Goal: Task Accomplishment & Management: Manage account settings

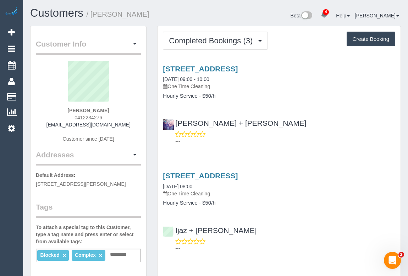
click at [287, 135] on div "---" at bounding box center [279, 137] width 232 height 14
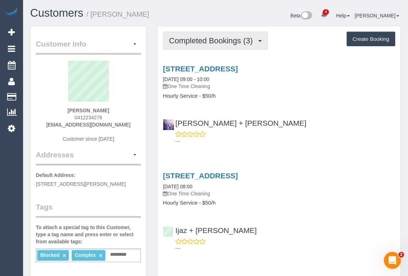
click at [210, 44] on span "Completed Bookings (3)" at bounding box center [212, 40] width 87 height 9
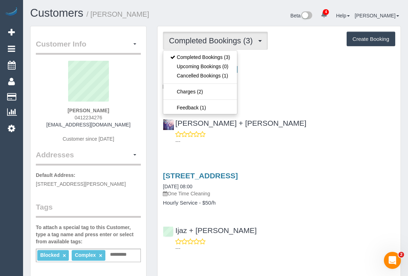
click at [262, 120] on div "Paola + Johny ---" at bounding box center [278, 129] width 243 height 32
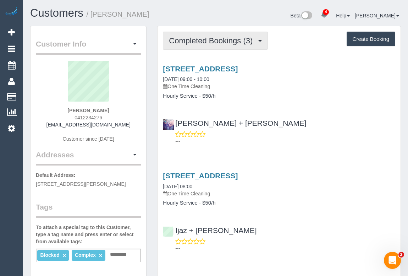
click at [204, 42] on span "Completed Bookings (3)" at bounding box center [212, 40] width 87 height 9
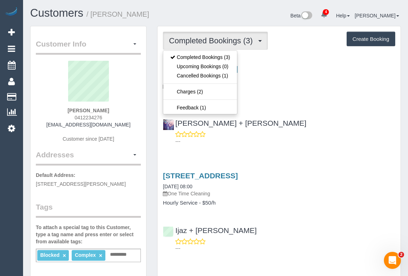
click at [269, 103] on div "60 Gilesspie Ave, Ascot Vale, VIC 3032 08/01/2020 09:00 - 10:00 One Time Cleani…" at bounding box center [278, 103] width 243 height 89
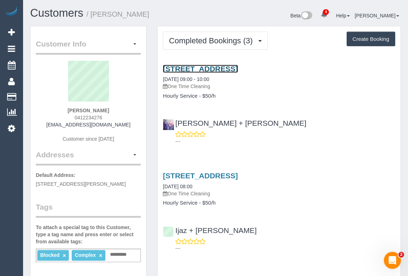
click at [238, 69] on link "60 Gilesspie Ave, Ascot Vale, VIC 3032" at bounding box center [200, 69] width 75 height 8
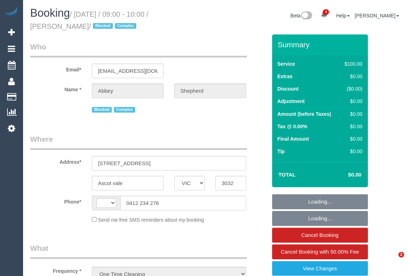
select select "VIC"
select select "string:AU"
select select "string:stripe-pm_1Fpjc52GScqysDRVZgpib2ZH"
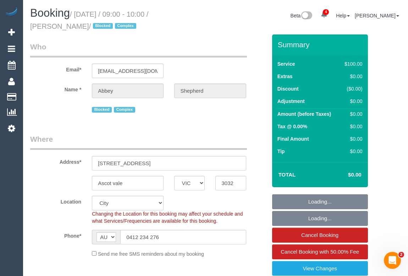
select select "object:910"
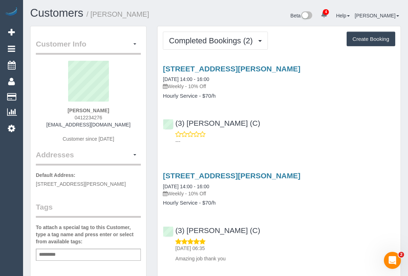
click at [283, 133] on div "---" at bounding box center [279, 137] width 232 height 14
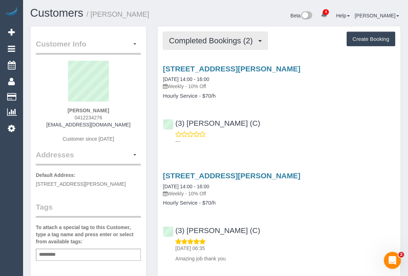
click at [216, 41] on span "Completed Bookings (2)" at bounding box center [212, 40] width 87 height 9
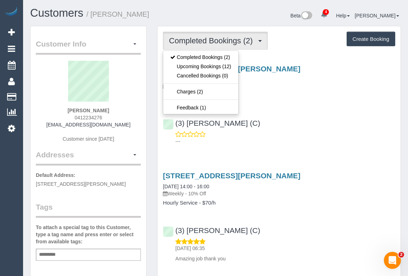
click at [277, 111] on div "60 Gillespie Ave, Ascot Vale, VIC 3032 12/08/2025 14:00 - 16:00 Weekly - 10% Of…" at bounding box center [278, 103] width 243 height 89
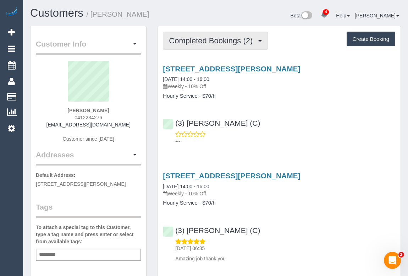
click at [211, 42] on span "Completed Bookings (2)" at bounding box center [212, 40] width 87 height 9
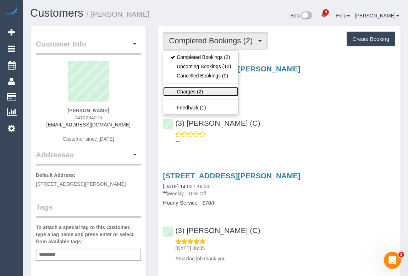
click at [188, 91] on link "Charges (2)" at bounding box center [200, 91] width 75 height 9
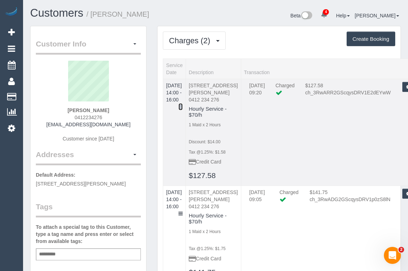
click at [183, 104] on icon at bounding box center [180, 106] width 4 height 5
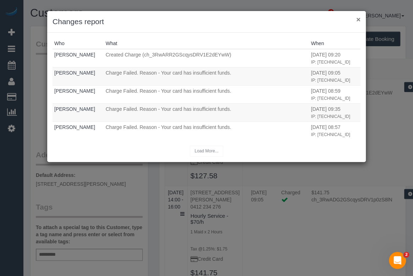
click at [356, 20] on button "×" at bounding box center [358, 19] width 4 height 7
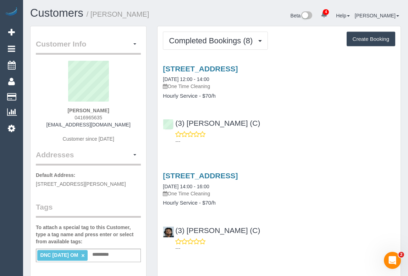
drag, startPoint x: 71, startPoint y: 117, endPoint x: 120, endPoint y: 117, distance: 49.3
click at [120, 117] on div "Mani Tadikonda 0416965635 manikasturi9@gmail.com Customer since 2019" at bounding box center [88, 105] width 105 height 89
copy span "0416965635"
drag, startPoint x: 250, startPoint y: 124, endPoint x: 174, endPoint y: 124, distance: 75.9
click at [174, 124] on div "(3) Nethaki Fernando (C) ---" at bounding box center [278, 129] width 243 height 32
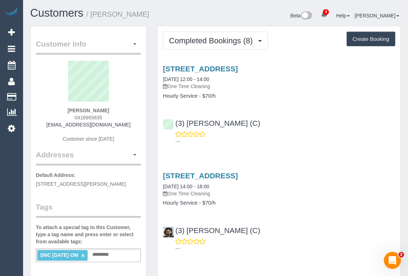
copy link "(3) [PERSON_NAME] (C)"
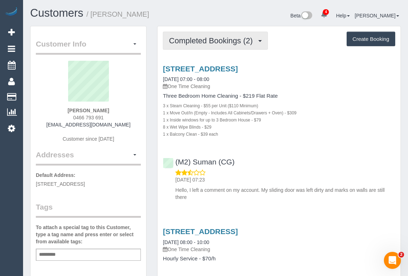
click at [218, 48] on button "Completed Bookings (2)" at bounding box center [215, 41] width 105 height 18
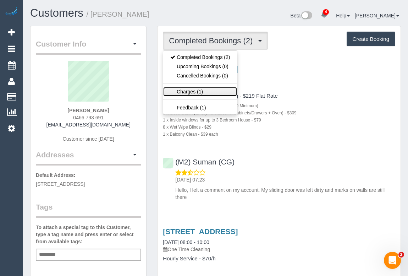
click at [188, 93] on link "Charges (1)" at bounding box center [200, 91] width 74 height 9
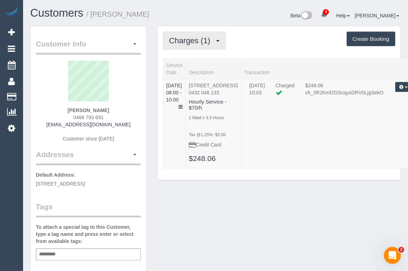
click at [188, 47] on button "Charges (1)" at bounding box center [194, 41] width 62 height 18
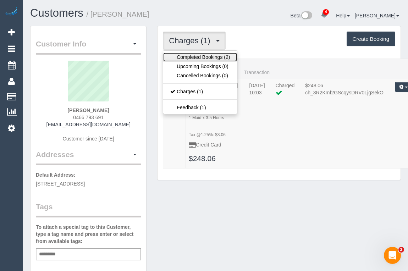
click at [202, 58] on link "Completed Bookings (2)" at bounding box center [200, 56] width 74 height 9
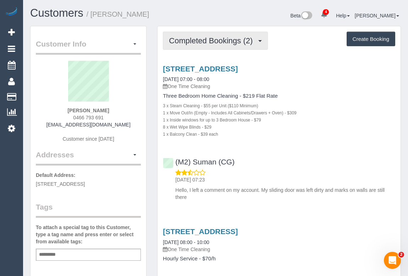
click at [207, 34] on button "Completed Bookings (2)" at bounding box center [215, 41] width 105 height 18
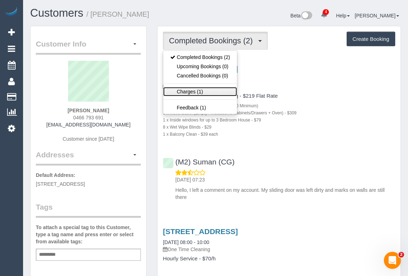
click at [193, 93] on link "Charges (1)" at bounding box center [200, 91] width 74 height 9
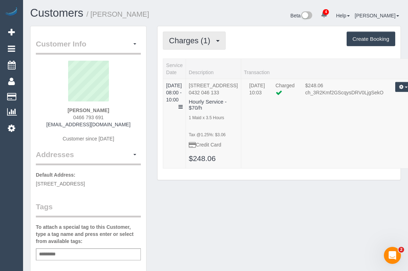
click at [195, 45] on button "Charges (1)" at bounding box center [194, 41] width 62 height 18
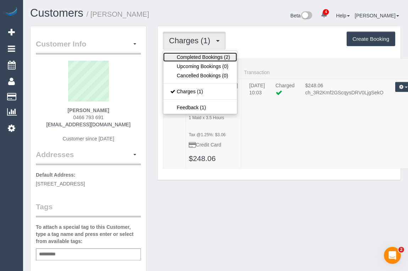
click at [195, 57] on link "Completed Bookings (2)" at bounding box center [200, 56] width 74 height 9
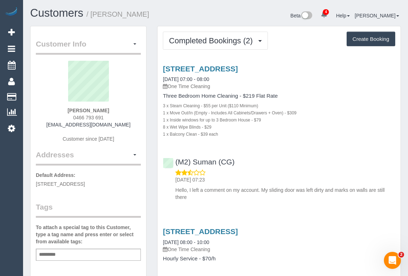
click at [305, 138] on div "203 Nepean Street, 4, Greensborough, VIC 3088 20/06/2025 07:00 - 08:00 One Time…" at bounding box center [278, 131] width 243 height 145
click at [135, 42] on button "button" at bounding box center [135, 44] width 12 height 11
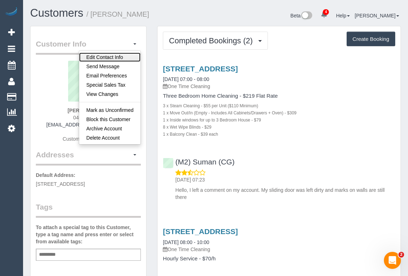
click at [106, 54] on link "Edit Contact Info" at bounding box center [109, 56] width 61 height 9
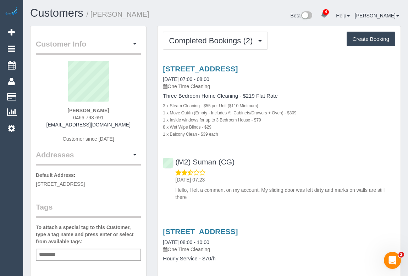
select select "VIC"
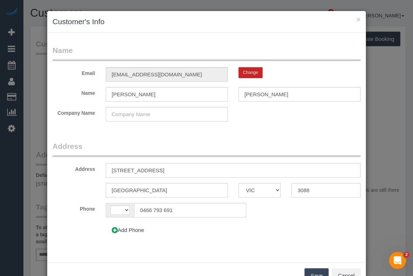
select select "string:AU"
drag, startPoint x: 178, startPoint y: 211, endPoint x: 118, endPoint y: 210, distance: 59.2
click at [118, 210] on div "AF AL DZ AD AO AI AQ AG AR AM AW AU AT AZ BS BH BD BB BY BE BZ BJ BM BT BO BA B…" at bounding box center [176, 209] width 140 height 15
click at [338, 269] on button "Cancel" at bounding box center [346, 275] width 29 height 15
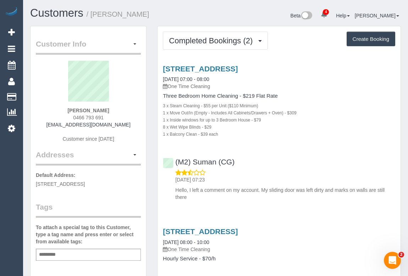
click at [148, 105] on div "Customer Info Edit Contact Info Send Message Email Preferences Special Sales Ta…" at bounding box center [88, 265] width 127 height 479
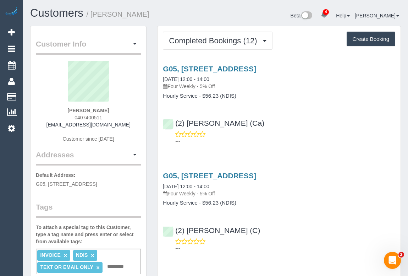
click at [321, 129] on div "(2) [PERSON_NAME] (Ca) ---" at bounding box center [278, 129] width 243 height 32
click at [280, 231] on div "(2) [PERSON_NAME] (C) ---" at bounding box center [278, 236] width 243 height 32
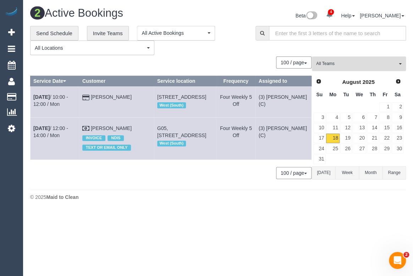
click at [351, 61] on span "All Teams" at bounding box center [356, 64] width 81 height 6
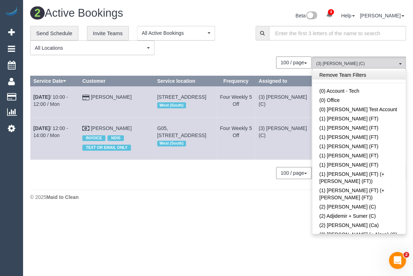
click at [350, 77] on link "Remove Team Filters" at bounding box center [358, 74] width 93 height 9
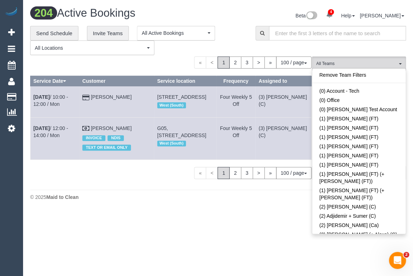
scroll to position [1064, 0]
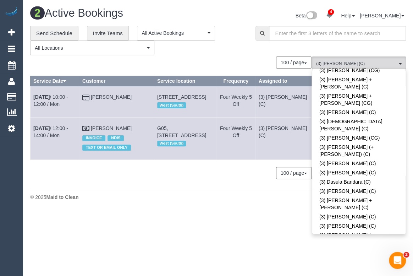
drag, startPoint x: 129, startPoint y: 188, endPoint x: 127, endPoint y: 167, distance: 20.3
click at [129, 185] on div "0 Bookings found. We couldn't find any bookings that matched your search. Creat…" at bounding box center [171, 120] width 282 height 129
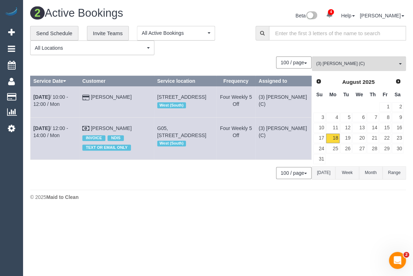
click at [140, 226] on body "4 Beta Your Notifications You have 0 alerts × You have 2 to charge for 18/08/20…" at bounding box center [206, 138] width 413 height 276
drag, startPoint x: 260, startPoint y: 258, endPoint x: 250, endPoint y: 252, distance: 11.6
click at [260, 257] on body "4 Beta Your Notifications You have 0 alerts × You have 2 to charge for 18/08/20…" at bounding box center [206, 138] width 413 height 276
click at [334, 137] on link "18" at bounding box center [332, 138] width 13 height 10
click at [348, 64] on span "(3) [PERSON_NAME] (C)" at bounding box center [356, 64] width 81 height 6
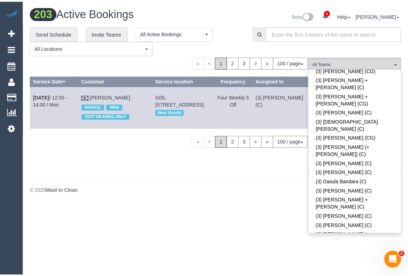
scroll to position [1212, 0]
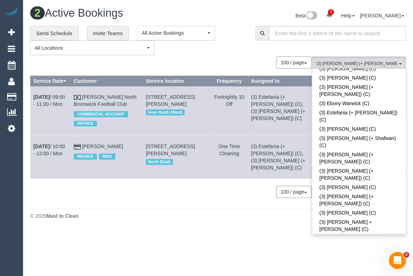
click at [155, 235] on body "4 Beta Your Notifications You have 0 alerts × You have 2 to charge for 18/08/20…" at bounding box center [206, 138] width 413 height 276
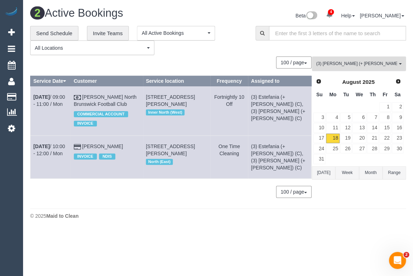
click at [372, 59] on button "(3) Juliana (+ Estefania) (C) All Teams" at bounding box center [359, 63] width 94 height 15
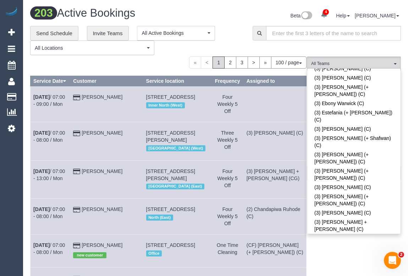
scroll to position [1386, 0]
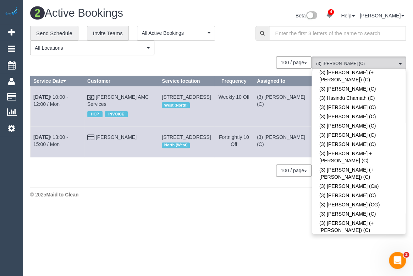
drag, startPoint x: 150, startPoint y: 236, endPoint x: 159, endPoint y: 236, distance: 8.9
click at [151, 236] on body "4 Beta Your Notifications You have 0 alerts × You have 2 to charge for 18/08/20…" at bounding box center [206, 138] width 413 height 276
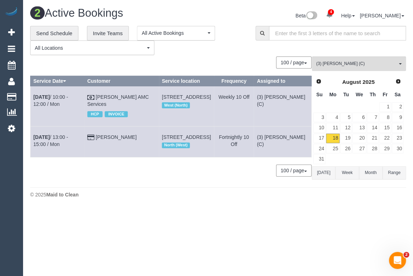
click at [149, 208] on div "2 Active Bookings Beta 4 Your Notifications You have 0 alerts × You have 2 to c…" at bounding box center [218, 104] width 390 height 208
drag, startPoint x: 376, startPoint y: 66, endPoint x: 372, endPoint y: 93, distance: 27.8
click at [376, 65] on span "(3) [PERSON_NAME] (C)" at bounding box center [356, 64] width 81 height 6
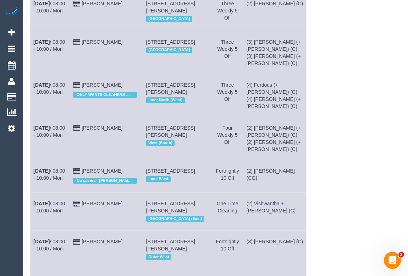
scroll to position [3934, 0]
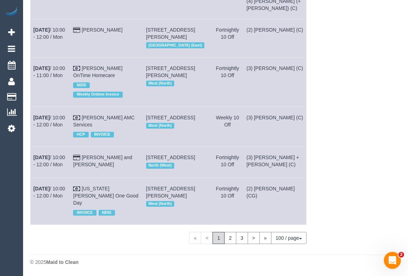
drag, startPoint x: 353, startPoint y: 68, endPoint x: 352, endPoint y: 73, distance: 5.1
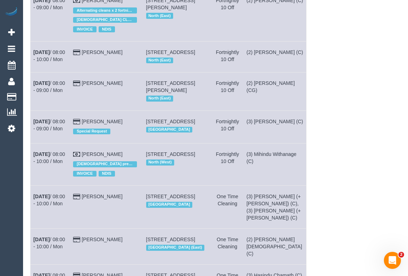
scroll to position [0, 0]
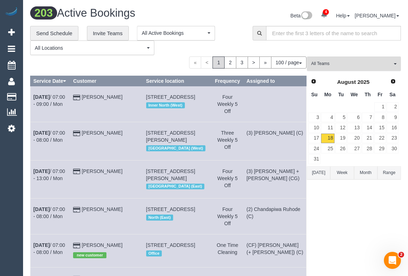
click at [326, 63] on span "All Teams" at bounding box center [351, 64] width 81 height 6
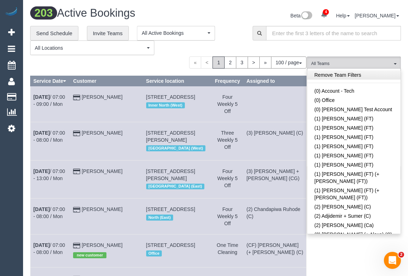
click at [324, 75] on link "Remove Team Filters" at bounding box center [353, 74] width 93 height 9
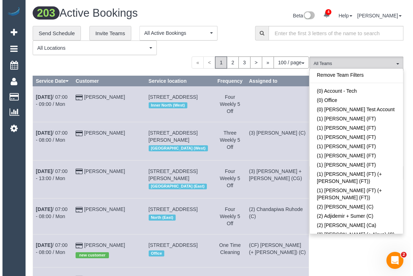
scroll to position [1765, 0]
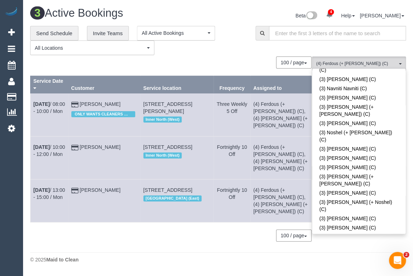
click at [166, 252] on footer "© 2025 Maid to Clean" at bounding box center [218, 259] width 376 height 14
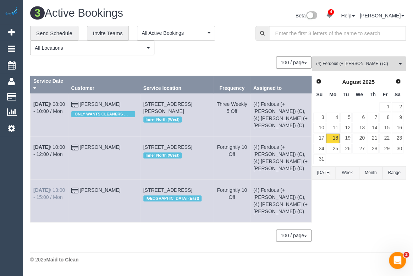
drag, startPoint x: 110, startPoint y: 171, endPoint x: 34, endPoint y: 173, distance: 76.6
click at [34, 179] on tr "Aug 18th / 13:00 - 15:00 / Mon Kate Paterson 20 Napoleon Street, Collingwood, V…" at bounding box center [170, 200] width 281 height 43
copy tr "Aug 18th / 13:00 - 15:00 / Mon Kate Paterson"
click at [197, 47] on div "**********" at bounding box center [137, 40] width 215 height 29
click at [367, 63] on span "(4) Ferdous (+ Forkan) (C)" at bounding box center [356, 64] width 81 height 6
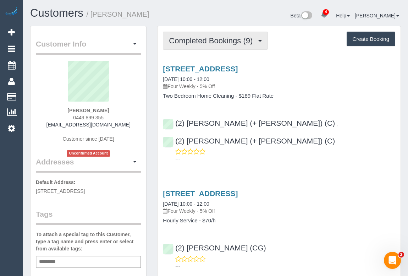
click at [219, 42] on span "Completed Bookings (9)" at bounding box center [212, 40] width 87 height 9
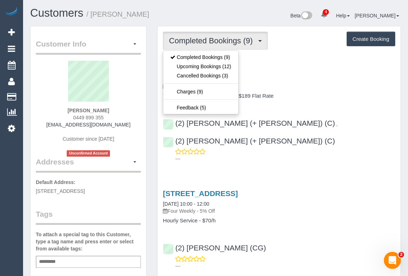
click at [318, 78] on div "[STREET_ADDRESS] [DATE] 10:00 - 12:00 Four Weekly - 5% Off" at bounding box center [279, 78] width 232 height 26
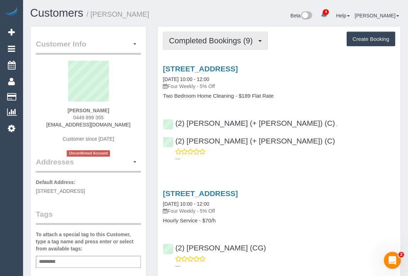
click at [206, 41] on span "Completed Bookings (9)" at bounding box center [212, 40] width 87 height 9
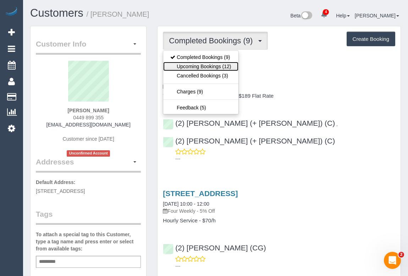
click at [213, 67] on link "Upcoming Bookings (12)" at bounding box center [200, 66] width 75 height 9
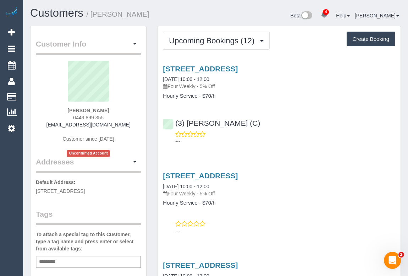
drag, startPoint x: 70, startPoint y: 117, endPoint x: 115, endPoint y: 115, distance: 45.1
click at [115, 115] on div "[PERSON_NAME] 0449 899 355 [EMAIL_ADDRESS][DOMAIN_NAME] Customer since [DATE] U…" at bounding box center [88, 109] width 105 height 96
copy span "0449 899 355"
click at [55, 112] on div "[PERSON_NAME] 0449 899 355 [EMAIL_ADDRESS][DOMAIN_NAME] Customer since [DATE] U…" at bounding box center [88, 109] width 105 height 96
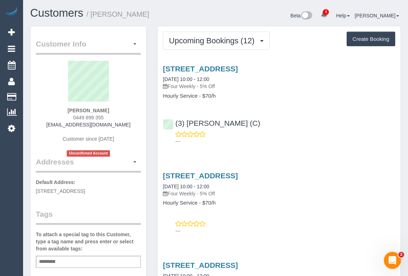
drag, startPoint x: 328, startPoint y: 104, endPoint x: 238, endPoint y: 114, distance: 89.9
click at [328, 104] on div "[STREET_ADDRESS] [DATE] 10:00 - 12:00 Four Weekly - 5% Off Hourly Service - $70…" at bounding box center [278, 103] width 243 height 89
drag, startPoint x: 66, startPoint y: 117, endPoint x: 123, endPoint y: 115, distance: 56.5
click at [123, 115] on div "[PERSON_NAME] 0449 899 355 [EMAIL_ADDRESS][DOMAIN_NAME] Customer since [DATE] U…" at bounding box center [88, 109] width 105 height 96
copy span "0449 899 355"
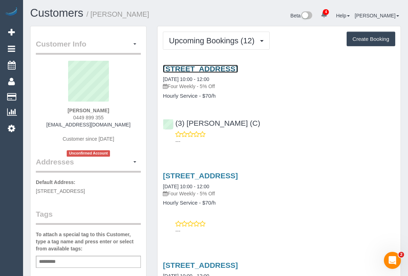
click at [228, 66] on link "8 Raleigh St, Spotswood, VIC 3015" at bounding box center [200, 69] width 75 height 8
drag, startPoint x: 67, startPoint y: 108, endPoint x: 118, endPoint y: 107, distance: 51.4
click at [118, 107] on div "Kate Macumber 0449 899 355 katemacumber@gmail.com Customer since 2024 Unconfirm…" at bounding box center [88, 109] width 105 height 96
copy strong "Kate Macumber"
drag, startPoint x: 161, startPoint y: 80, endPoint x: 236, endPoint y: 83, distance: 75.2
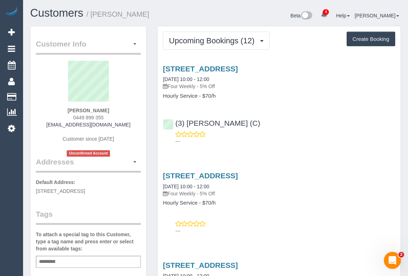
click at [220, 72] on div "8 Raleigh St, Spotswood, VIC 3015 18/08/2025 10:00 - 12:00 Four Weekly - 5% Off…" at bounding box center [278, 82] width 243 height 34
copy link "18/08/2025 10:00 - 12:00"
click at [164, 96] on div "8 Raleigh St, Spotswood, VIC 3015 18/08/2025 10:00 - 12:00 Four Weekly - 5% Off…" at bounding box center [278, 82] width 243 height 34
drag, startPoint x: 64, startPoint y: 107, endPoint x: 113, endPoint y: 110, distance: 49.4
click at [113, 110] on div "Kate Macumber 0449 899 355 katemacumber@gmail.com Customer since 2024 Unconfirm…" at bounding box center [88, 109] width 105 height 96
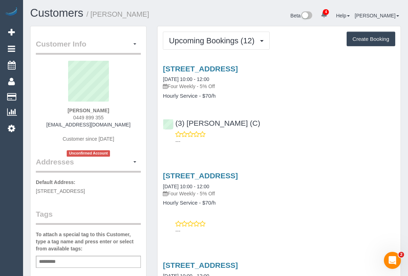
copy strong "Kate Macumber"
drag, startPoint x: 224, startPoint y: 77, endPoint x: 162, endPoint y: 80, distance: 62.1
click at [162, 80] on div "8 Raleigh St, Spotswood, VIC 3015 18/08/2025 10:00 - 12:00 Four Weekly - 5% Off…" at bounding box center [278, 82] width 243 height 34
copy link "18/08/2025 10:00 - 12:00"
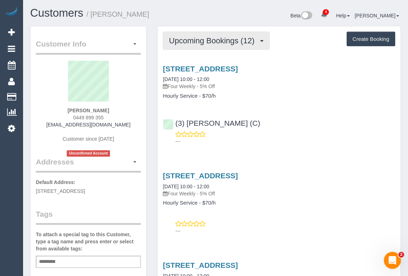
click at [216, 42] on span "Upcoming Bookings (12)" at bounding box center [213, 40] width 89 height 9
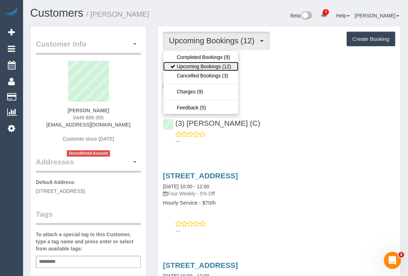
click at [207, 66] on link "Upcoming Bookings (12)" at bounding box center [200, 66] width 75 height 9
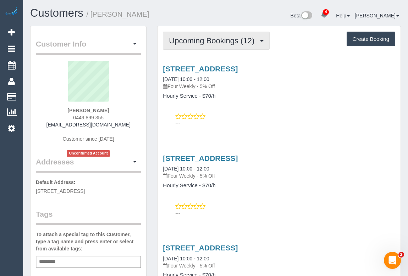
click at [223, 44] on button "Upcoming Bookings (12)" at bounding box center [216, 41] width 107 height 18
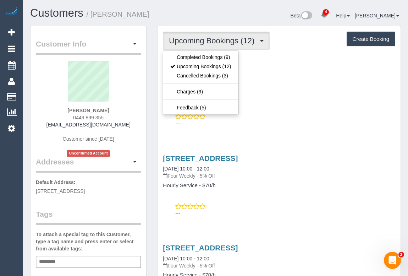
click at [305, 123] on p "---" at bounding box center [285, 123] width 220 height 7
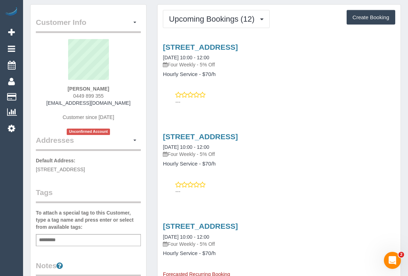
scroll to position [32, 0]
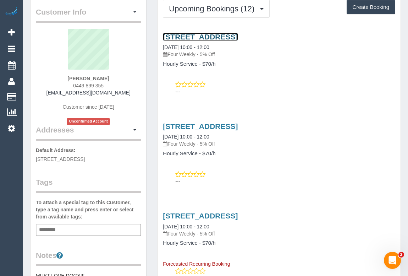
click at [237, 34] on link "8 Raleigh St, Spotswood, VIC 3015" at bounding box center [200, 37] width 75 height 8
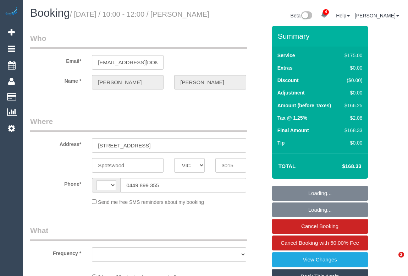
select select "VIC"
select select "object:321"
select select "string:stripe-pm_1QWq5x2GScqysDRVc5cXjjBE"
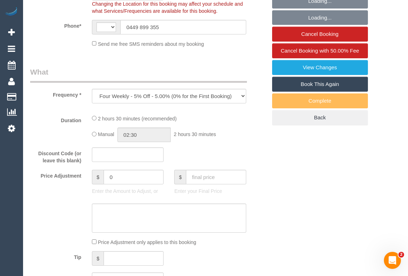
select select "number:27"
select select "number:14"
select select "number:19"
select select "number:36"
select select "number:35"
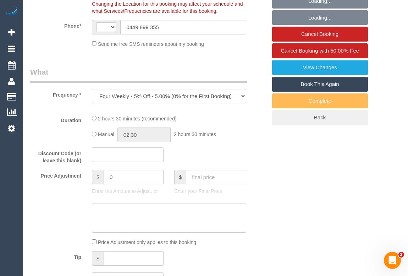
select select "number:11"
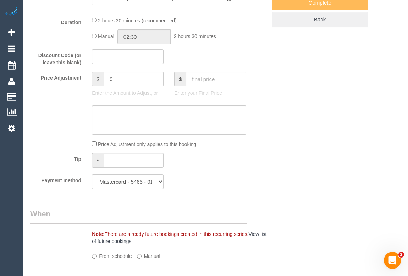
select select "object:478"
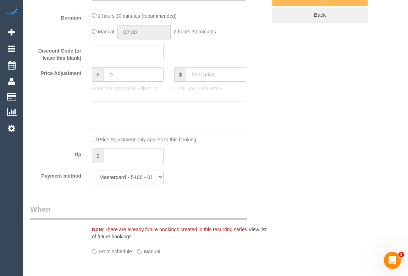
select select "string:AU"
select select "150"
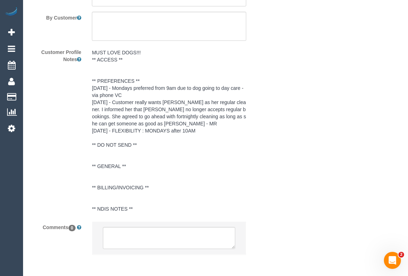
scroll to position [1296, 0]
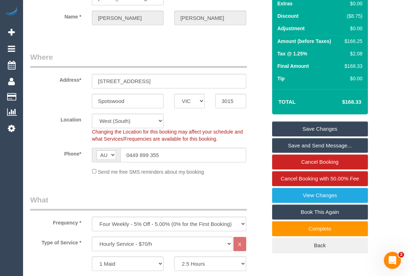
scroll to position [0, 0]
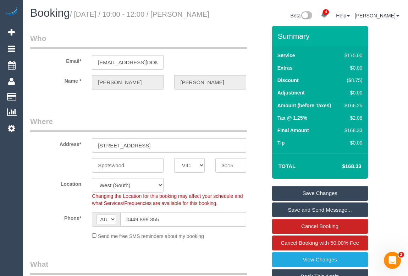
drag, startPoint x: 78, startPoint y: 12, endPoint x: 82, endPoint y: 26, distance: 14.4
click at [82, 19] on h1 "Booking / August 18, 2025 / 10:00 - 12:00 / Kate Macumber" at bounding box center [120, 13] width 180 height 12
copy small "August 18, 2025 / 10:00 - 12:00 / Kate Macumber"
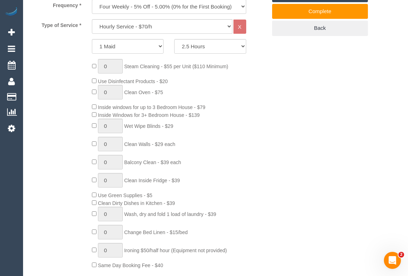
scroll to position [290, 0]
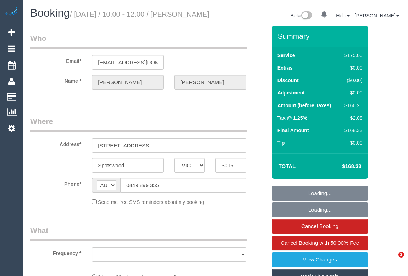
select select "VIC"
select select "string:stripe-pm_1QWq5x2GScqysDRVc5cXjjBE"
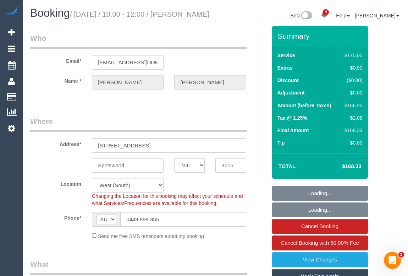
select select "number:27"
select select "number:14"
select select "number:19"
select select "number:36"
select select "number:35"
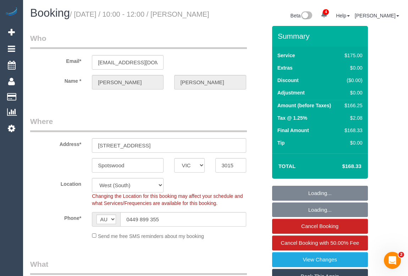
select select "number:11"
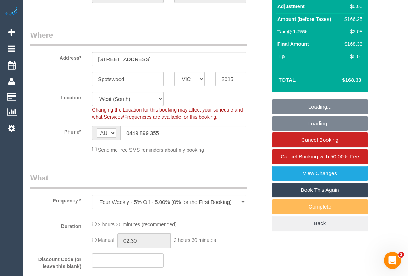
select select "object:902"
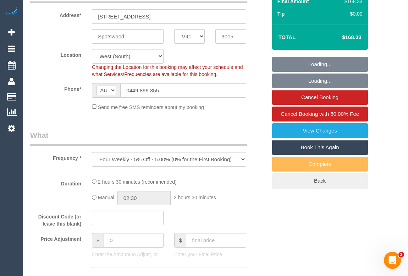
select select "150"
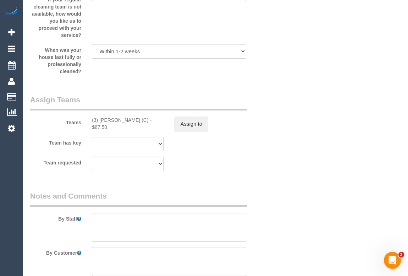
scroll to position [1078, 0]
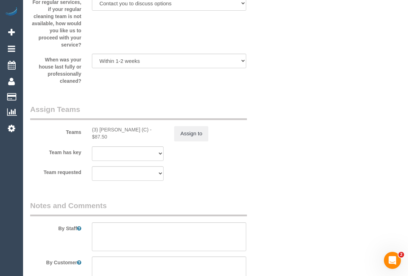
click at [263, 170] on sui-booking-teams "Teams (3) [PERSON_NAME] (C) - $87.50 Assign to Team has key (3) [PERSON_NAME] (…" at bounding box center [148, 142] width 237 height 77
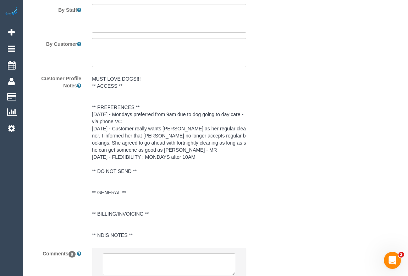
scroll to position [1361, 0]
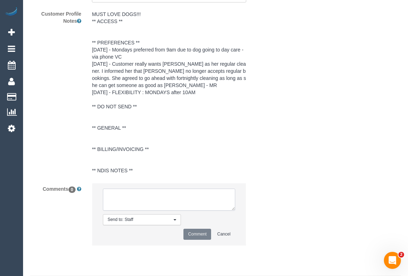
click at [145, 210] on textarea at bounding box center [169, 199] width 132 height 22
click at [155, 202] on textarea at bounding box center [169, 199] width 132 height 22
click at [159, 206] on textarea at bounding box center [169, 199] width 132 height 22
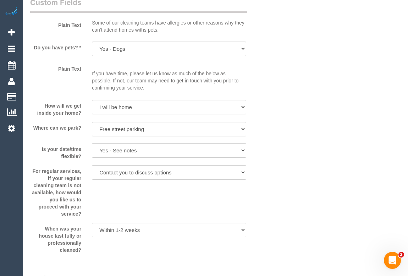
scroll to position [1038, 0]
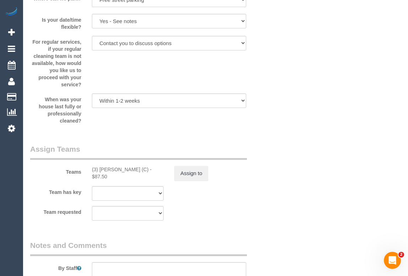
click at [198, 180] on button "Assign to" at bounding box center [191, 173] width 34 height 15
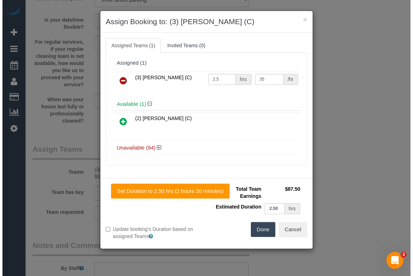
scroll to position [1031, 0]
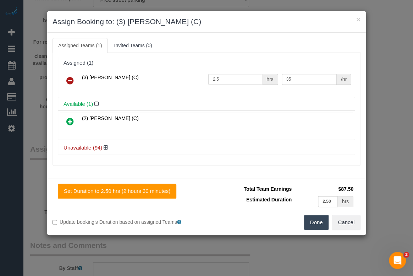
drag, startPoint x: 83, startPoint y: 77, endPoint x: 147, endPoint y: 78, distance: 64.2
click at [147, 78] on td "(3) Gwendolyn Allen (C)" at bounding box center [143, 81] width 126 height 18
click at [141, 86] on td "(3) Gwendolyn Allen (C)" at bounding box center [143, 81] width 126 height 18
drag, startPoint x: 140, startPoint y: 76, endPoint x: 78, endPoint y: 76, distance: 62.8
click at [78, 76] on tr "(3) Gwendolyn Allen (C) 2.5 hrs 35 /hr" at bounding box center [206, 81] width 293 height 18
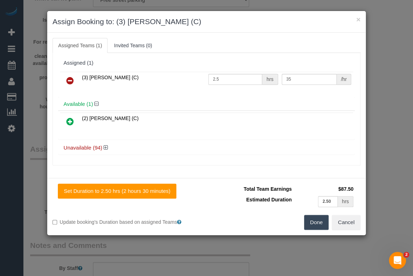
copy span "(3) Gwendolyn Allen (C)"
click at [67, 81] on icon at bounding box center [69, 80] width 7 height 9
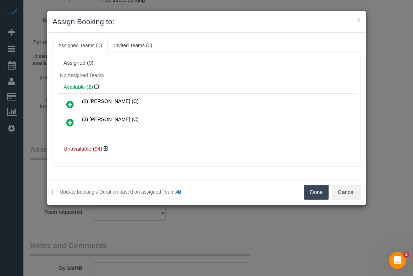
click at [315, 191] on button "Done" at bounding box center [316, 191] width 25 height 15
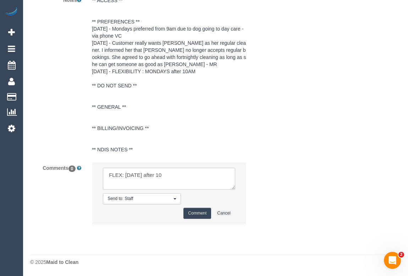
scroll to position [1390, 0]
click at [109, 173] on textarea at bounding box center [169, 178] width 132 height 22
click at [108, 173] on textarea at bounding box center [169, 178] width 132 height 22
click at [174, 173] on textarea at bounding box center [169, 178] width 132 height 22
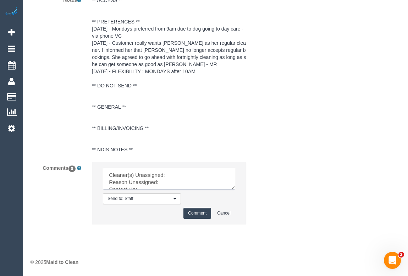
paste textarea "(3) Gwendolyn Allen (C)"
click at [166, 182] on textarea at bounding box center [169, 178] width 132 height 22
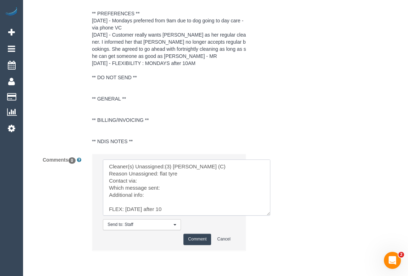
scroll to position [0, 0]
drag, startPoint x: 232, startPoint y: 188, endPoint x: 269, endPoint y: 225, distance: 53.4
click at [269, 215] on textarea at bounding box center [186, 187] width 167 height 56
click at [142, 187] on textarea at bounding box center [188, 189] width 170 height 60
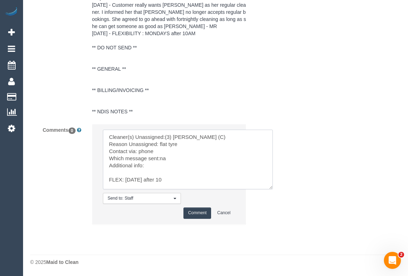
scroll to position [1427, 0]
type textarea "Cleaner(s) Unassigned:(3) Gwendolyn Allen (C) Reason Unassigned: flat tyre Cont…"
click at [197, 212] on button "Comment" at bounding box center [197, 212] width 28 height 11
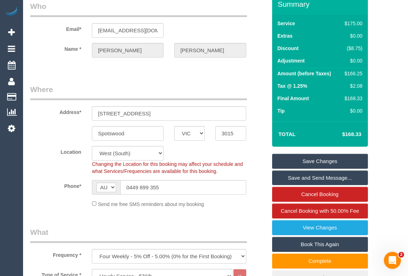
scroll to position [0, 0]
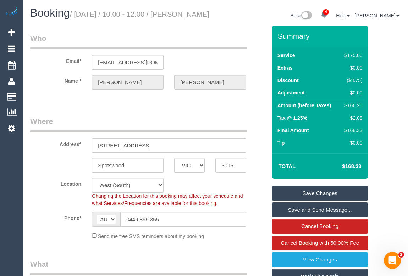
click at [337, 200] on link "Save Changes" at bounding box center [320, 192] width 96 height 15
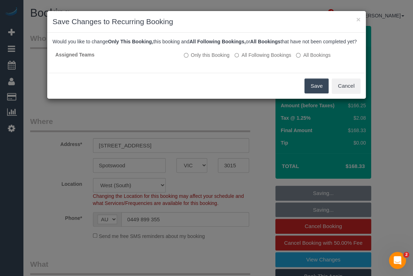
click at [316, 93] on button "Save" at bounding box center [316, 85] width 24 height 15
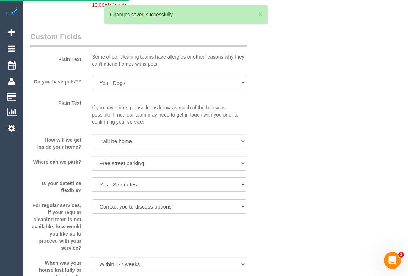
scroll to position [933, 0]
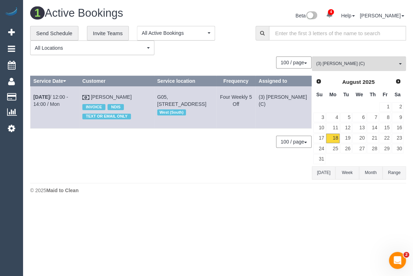
click at [240, 193] on footer "© 2025 Maid to Clean" at bounding box center [218, 190] width 376 height 14
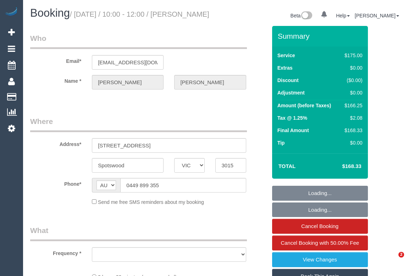
select select "VIC"
select select "string:stripe-pm_1QWq5x2GScqysDRVc5cXjjBE"
select select "number:27"
select select "number:14"
select select "number:19"
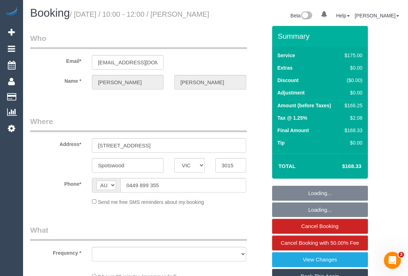
select select "number:36"
select select "number:35"
select select "number:11"
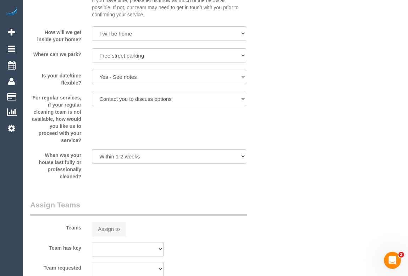
select select "object:922"
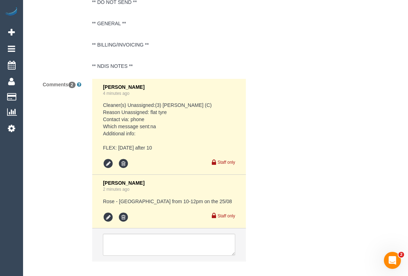
select select "150"
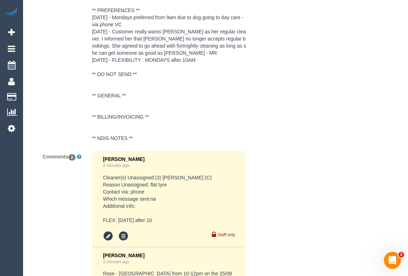
scroll to position [1510, 0]
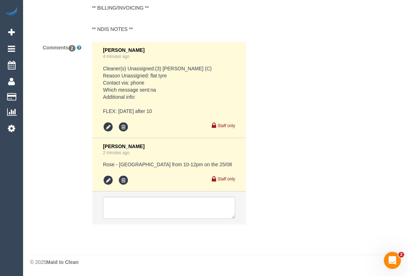
click at [149, 113] on pre "Cleaner(s) Unassigned:(3) [PERSON_NAME] (C) Reason Unassigned: flat tyre Contac…" at bounding box center [169, 90] width 132 height 50
drag, startPoint x: 166, startPoint y: 110, endPoint x: 117, endPoint y: 110, distance: 48.6
click at [117, 110] on pre "Cleaner(s) Unassigned:(3) [PERSON_NAME] (C) Reason Unassigned: flat tyre Contac…" at bounding box center [169, 90] width 132 height 50
copy pre "[DATE] after 10"
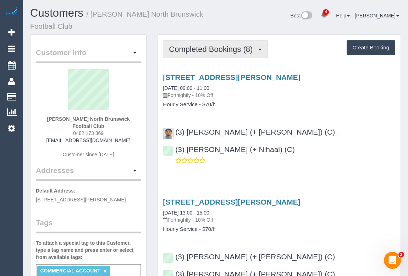
click at [218, 53] on span "Completed Bookings (8)" at bounding box center [212, 49] width 87 height 9
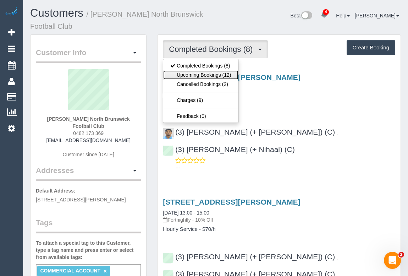
click at [218, 75] on link "Upcoming Bookings (12)" at bounding box center [200, 74] width 75 height 9
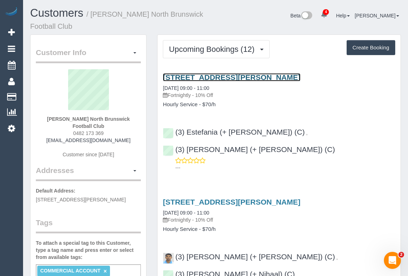
click at [230, 76] on link "174a Donald Street, Brunswick East, VIC 3057" at bounding box center [231, 77] width 137 height 8
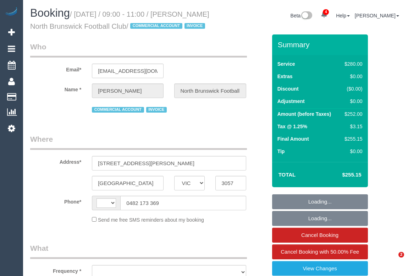
select select "VIC"
select select "object:361"
select select "number:28"
select select "number:14"
select select "number:18"
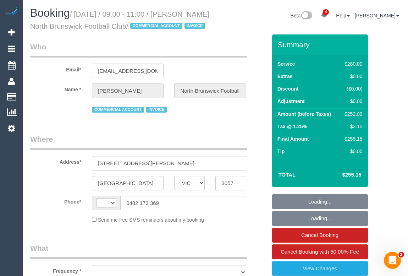
select select "number:25"
select select "string:AU"
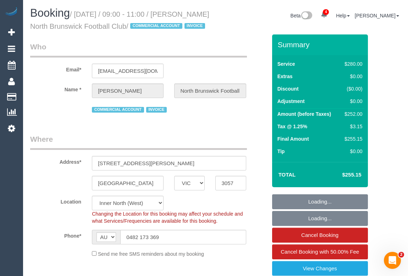
select select "object:765"
select select "2"
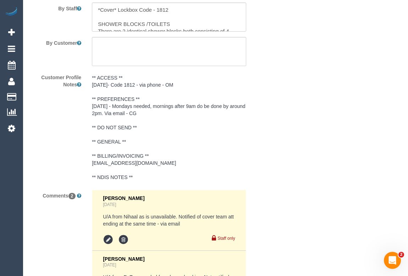
scroll to position [1299, 0]
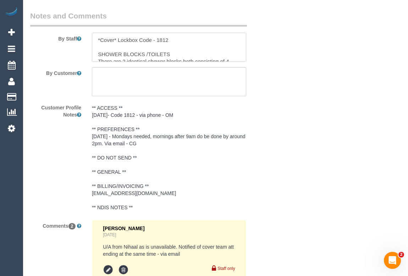
click at [244, 62] on textarea at bounding box center [169, 47] width 154 height 29
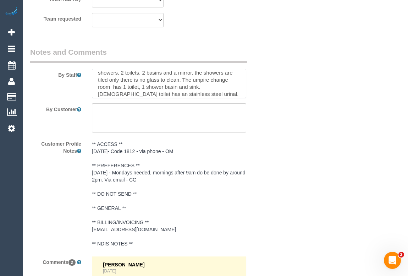
scroll to position [1277, 0]
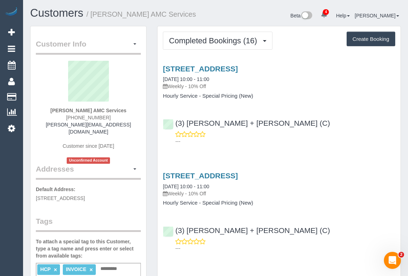
click at [335, 146] on div "[STREET_ADDRESS] [DATE] 10:00 - 11:00 Weekly - 10% Off Hourly Service - Special…" at bounding box center [278, 103] width 243 height 89
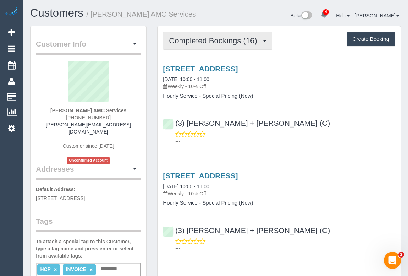
click at [214, 35] on button "Completed Bookings (16)" at bounding box center [217, 41] width 109 height 18
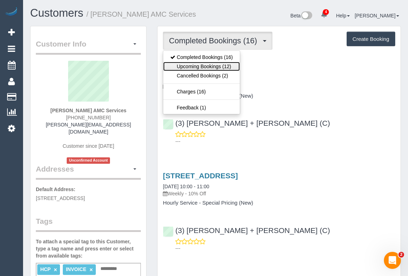
click at [206, 65] on link "Upcoming Bookings (12)" at bounding box center [201, 66] width 77 height 9
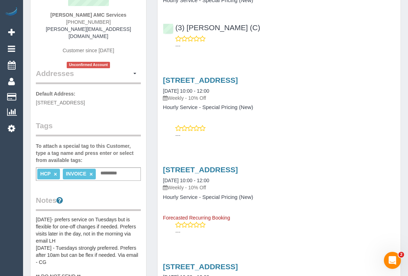
scroll to position [96, 0]
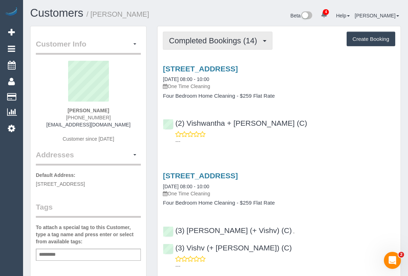
click at [209, 44] on span "Completed Bookings (14)" at bounding box center [214, 40] width 91 height 9
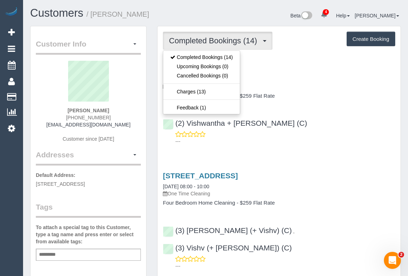
click at [336, 110] on div "[STREET_ADDRESS] [DATE] 08:00 - 10:00 One Time Cleaning Four Bedroom Home Clean…" at bounding box center [278, 103] width 243 height 89
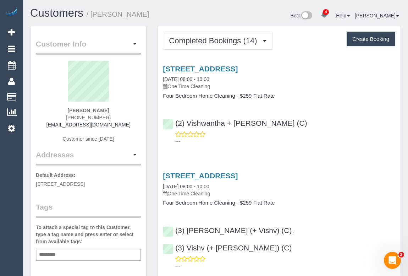
drag, startPoint x: 75, startPoint y: 109, endPoint x: 124, endPoint y: 109, distance: 48.9
click at [124, 109] on div "[PERSON_NAME] [PHONE_NUMBER] [EMAIL_ADDRESS][DOMAIN_NAME] Customer since [DATE]" at bounding box center [88, 105] width 105 height 89
copy strong "[PERSON_NAME]"
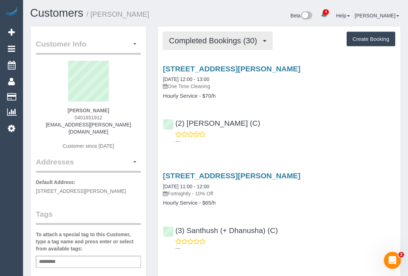
click at [220, 41] on span "Completed Bookings (30)" at bounding box center [214, 40] width 91 height 9
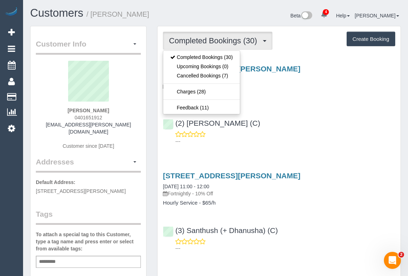
click at [317, 109] on div "[STREET_ADDRESS][PERSON_NAME] [DATE] 12:00 - 13:00 One Time Cleaning Hourly Ser…" at bounding box center [278, 103] width 243 height 89
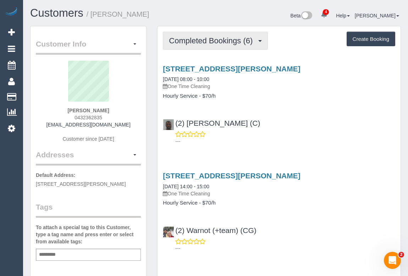
click at [210, 49] on button "Completed Bookings (6)" at bounding box center [215, 41] width 105 height 18
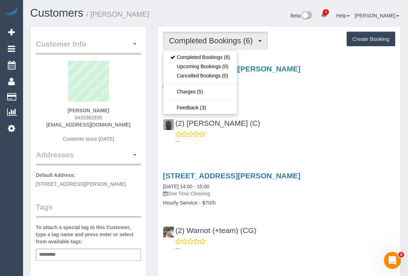
drag, startPoint x: 47, startPoint y: 126, endPoint x: 130, endPoint y: 122, distance: 83.1
click at [130, 122] on div "Anna Harris-Doolan 0432362835 annathereseharris@gmail.com Customer since 2022" at bounding box center [88, 105] width 105 height 89
copy link "annathereseharris@gmail.com"
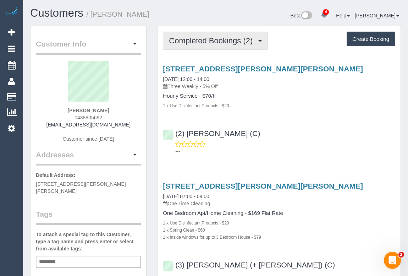
click at [203, 39] on span "Completed Bookings (2)" at bounding box center [212, 40] width 87 height 9
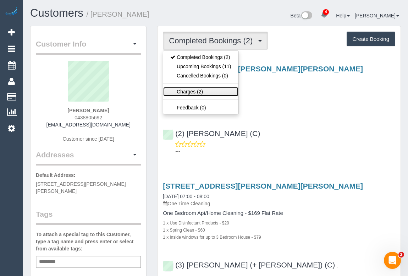
click at [185, 91] on link "Charges (2)" at bounding box center [200, 91] width 75 height 9
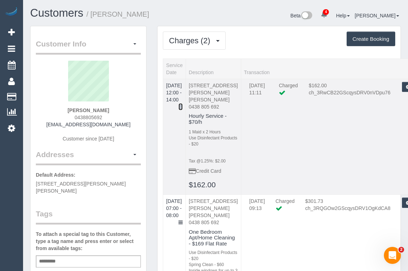
click at [183, 104] on icon at bounding box center [180, 106] width 4 height 5
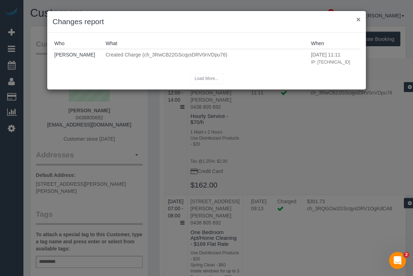
click at [357, 20] on button "×" at bounding box center [358, 19] width 4 height 7
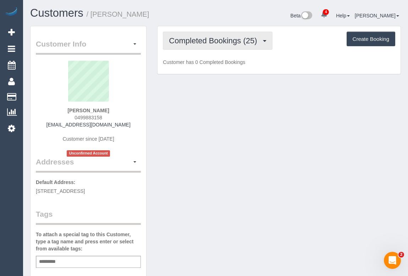
click at [235, 46] on button "Completed Bookings (25)" at bounding box center [217, 41] width 109 height 18
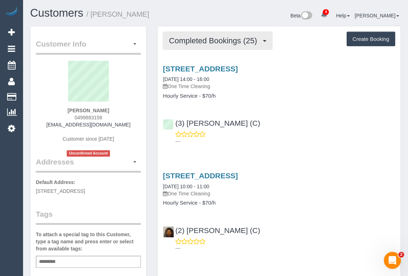
click at [202, 44] on span "Completed Bookings (25)" at bounding box center [214, 40] width 91 height 9
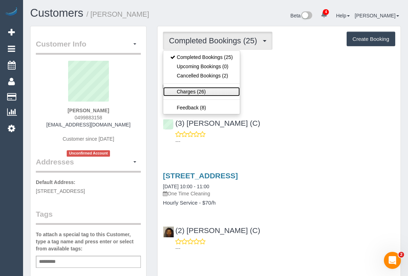
click at [193, 92] on link "Charges (26)" at bounding box center [201, 91] width 77 height 9
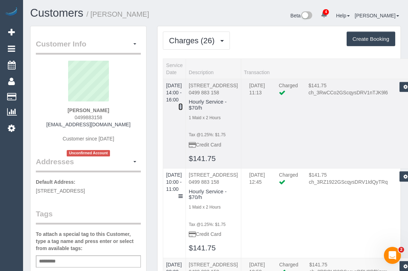
click at [183, 104] on icon at bounding box center [180, 106] width 4 height 5
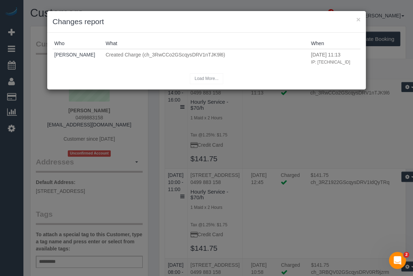
click at [361, 18] on div "× Changes report" at bounding box center [206, 22] width 318 height 22
click at [357, 20] on button "×" at bounding box center [358, 19] width 4 height 7
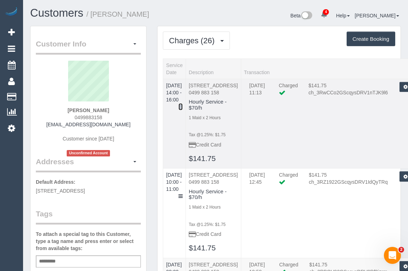
click at [183, 104] on icon at bounding box center [180, 106] width 4 height 5
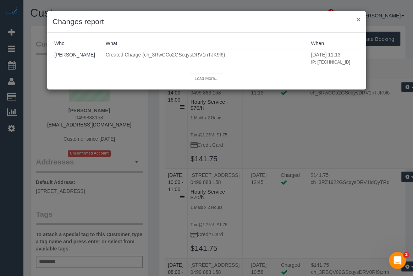
click at [358, 19] on button "×" at bounding box center [358, 19] width 4 height 7
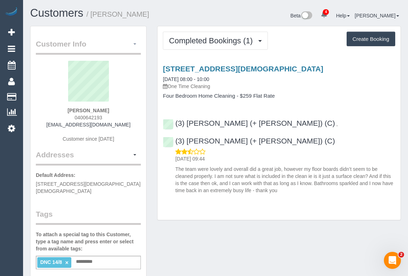
click at [136, 40] on button "button" at bounding box center [135, 44] width 12 height 11
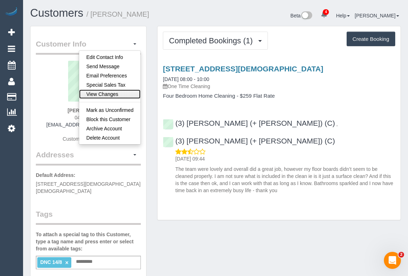
click at [110, 95] on link "View Changes" at bounding box center [109, 93] width 61 height 9
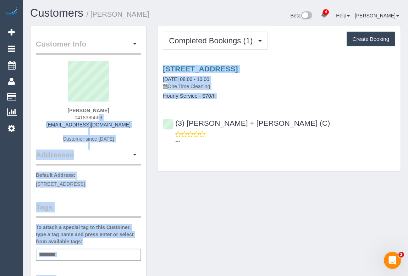
drag, startPoint x: 75, startPoint y: 117, endPoint x: 152, endPoint y: 113, distance: 77.4
click at [152, 113] on div "Customer Info Edit Contact Info Send Message Email Preferences Special Sales Ta…" at bounding box center [215, 263] width 381 height 475
copy div "5234065521 loremipsumdolor742@sitam.con Adipisci elits 1288 Doeiusmod Tempor In…"
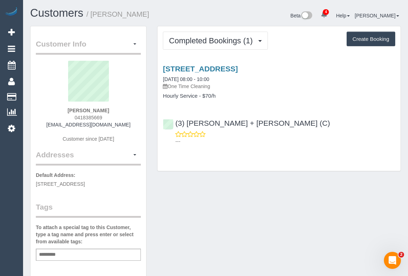
click at [235, 204] on div "Customer Info Edit Contact Info Send Message Email Preferences Special Sales Ta…" at bounding box center [215, 263] width 381 height 475
drag, startPoint x: 72, startPoint y: 118, endPoint x: 112, endPoint y: 116, distance: 39.8
click at [112, 116] on div "[PERSON_NAME] 0418385669 [EMAIL_ADDRESS][DOMAIN_NAME] Customer since [DATE]" at bounding box center [88, 105] width 105 height 89
copy span "0418385669"
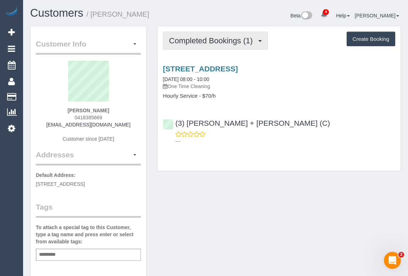
click at [196, 37] on span "Completed Bookings (1)" at bounding box center [212, 40] width 87 height 9
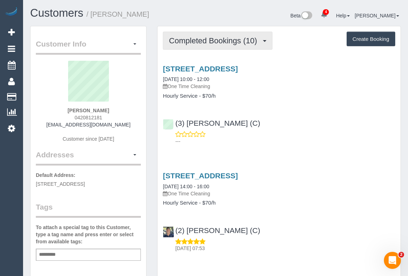
click at [224, 34] on button "Completed Bookings (10)" at bounding box center [217, 41] width 109 height 18
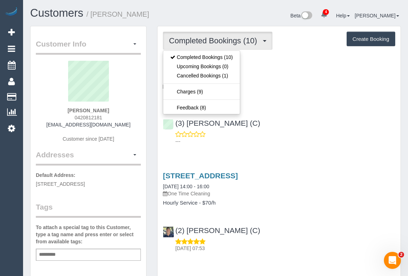
click at [302, 101] on div "[STREET_ADDRESS] [DATE] 10:00 - 12:00 One Time Cleaning Hourly Service - $70/h …" at bounding box center [278, 103] width 243 height 89
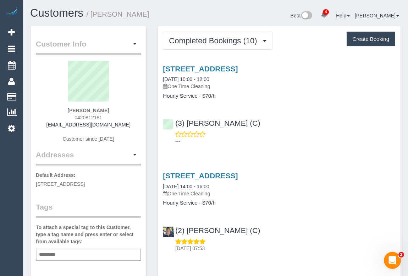
drag, startPoint x: 45, startPoint y: 123, endPoint x: 125, endPoint y: 125, distance: 80.2
click at [125, 124] on div "[PERSON_NAME] 0420812181 [EMAIL_ADDRESS][DOMAIN_NAME] Customer since [DATE]" at bounding box center [88, 105] width 105 height 89
copy link "[EMAIL_ADDRESS][DOMAIN_NAME]"
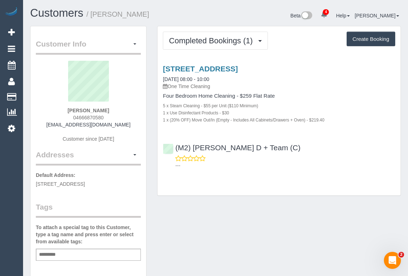
click at [240, 221] on div "Customer Info Edit Contact Info Send Message Email Preferences Special Sales Ta…" at bounding box center [215, 263] width 381 height 475
click at [223, 69] on link "[STREET_ADDRESS]" at bounding box center [200, 69] width 75 height 8
click at [239, 212] on div "Customer Info Edit Contact Info Send Message Email Preferences Special Sales Ta…" at bounding box center [215, 263] width 381 height 475
drag, startPoint x: 355, startPoint y: 202, endPoint x: 350, endPoint y: 205, distance: 5.4
click at [355, 202] on div "Customer Info Edit Contact Info Send Message Email Preferences Special Sales Ta…" at bounding box center [215, 263] width 381 height 475
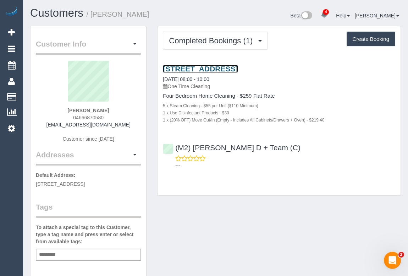
click at [228, 68] on link "1 Harvest Court, Doncaster, VIC 3108" at bounding box center [200, 69] width 75 height 8
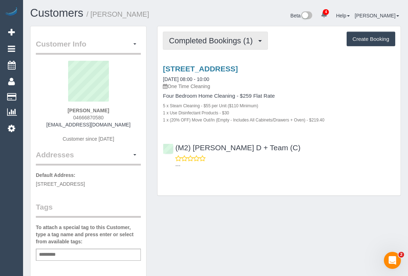
click at [228, 44] on span "Completed Bookings (1)" at bounding box center [212, 40] width 87 height 9
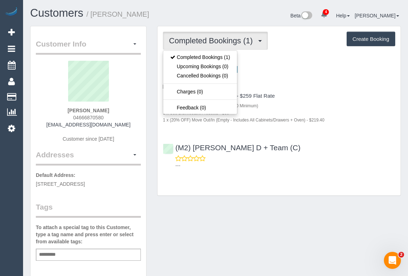
drag, startPoint x: 357, startPoint y: 100, endPoint x: 229, endPoint y: 78, distance: 129.7
click at [356, 99] on div "Four Bedroom Home Cleaning - $259 Flat Rate 5 x Steam Cleaning - $55 per Unit (…" at bounding box center [279, 108] width 232 height 30
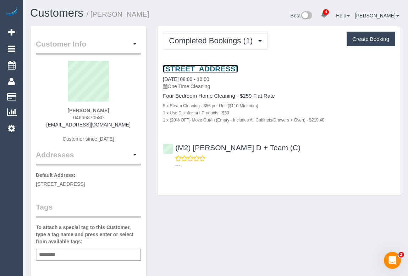
click at [238, 69] on link "1 Harvest Court, Doncaster, VIC 3108" at bounding box center [200, 69] width 75 height 8
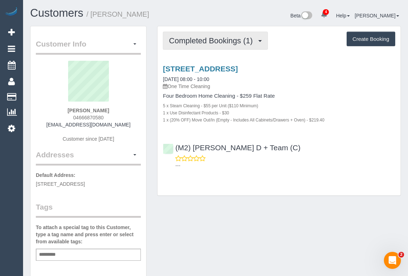
click at [215, 34] on button "Completed Bookings (1)" at bounding box center [215, 41] width 105 height 18
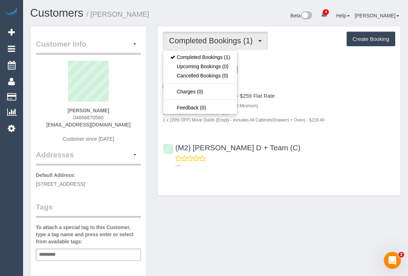
click at [351, 142] on div "(M2) Angelica D + Team (C) ---" at bounding box center [278, 153] width 243 height 32
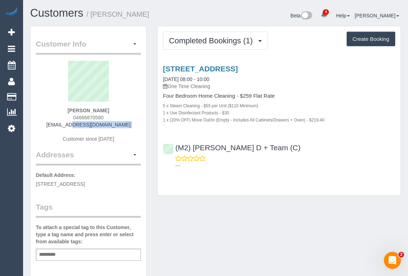
drag, startPoint x: 51, startPoint y: 128, endPoint x: 57, endPoint y: 126, distance: 6.2
click at [57, 126] on div "Catherine Tian 04666870580 catherinetian30@gmail.com Customer since 2025" at bounding box center [88, 105] width 105 height 89
copy div "[EMAIL_ADDRESS][DOMAIN_NAME]"
click at [232, 250] on div "Customer Info Edit Contact Info Send Message Email Preferences Special Sales Ta…" at bounding box center [215, 263] width 381 height 475
drag, startPoint x: 52, startPoint y: 125, endPoint x: 138, endPoint y: 121, distance: 85.9
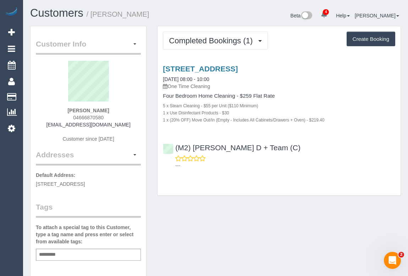
click at [138, 121] on div "Catherine Tian 04666870580 catherinetian30@gmail.com Customer since 2025" at bounding box center [88, 105] width 105 height 89
copy link "catherinetian30@gmail.com"
drag, startPoint x: 70, startPoint y: 109, endPoint x: 119, endPoint y: 108, distance: 49.7
click at [119, 108] on div "Catherine Tian 04666870580 catherinetian30@gmail.com Customer since 2025" at bounding box center [88, 105] width 105 height 89
copy strong "Catherine Tian"
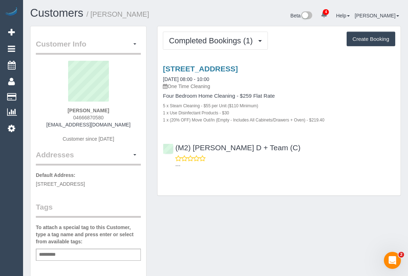
drag, startPoint x: 70, startPoint y: 116, endPoint x: 123, endPoint y: 115, distance: 52.8
click at [123, 115] on div "Catherine Tian 04666870580 catherinetian30@gmail.com Customer since 2025" at bounding box center [88, 105] width 105 height 89
copy span "04666870580"
click at [249, 224] on div "Customer Info Edit Contact Info Send Message Email Preferences Special Sales Ta…" at bounding box center [215, 263] width 381 height 475
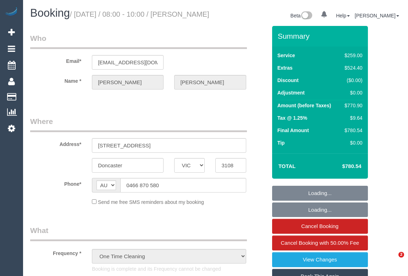
select select "VIC"
select select "string:stripe-pm_1Ru7cs2GScqysDRVSQN4Cprv"
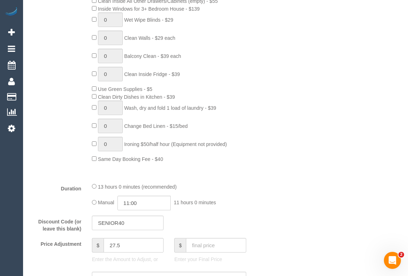
select select "number:28"
select select "number:14"
select select "number:19"
select select "number:25"
select select "object:1096"
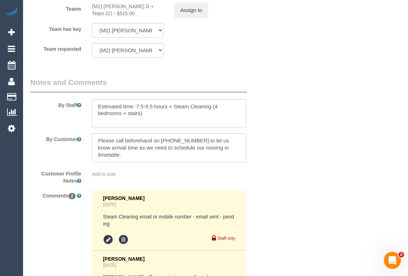
scroll to position [1259, 0]
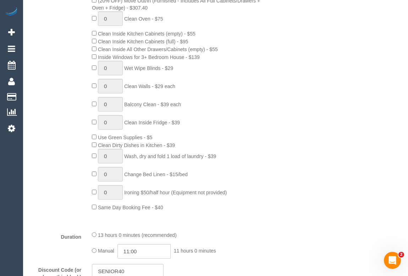
scroll to position [163, 0]
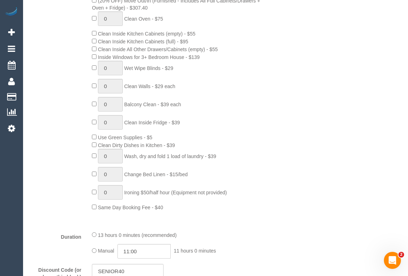
scroll to position [582, 0]
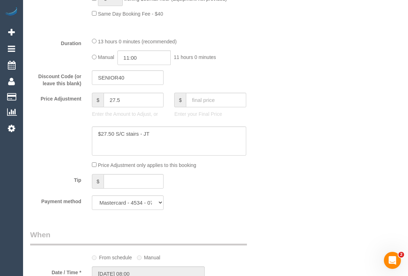
drag, startPoint x: 221, startPoint y: 200, endPoint x: 223, endPoint y: 197, distance: 3.8
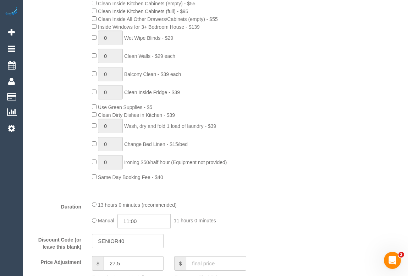
scroll to position [195, 0]
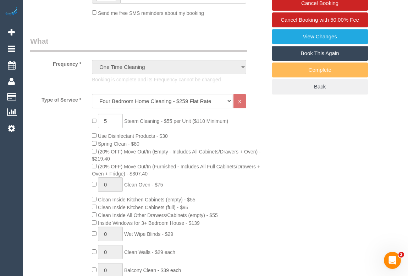
scroll to position [291, 0]
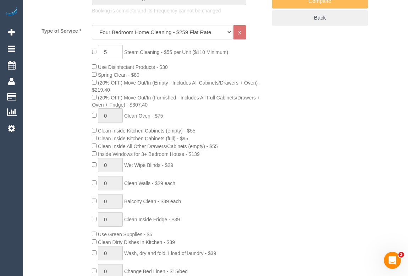
click at [270, 196] on div "5 Steam Cleaning - $55 per Unit ($110 Minimum) Use Disinfectant Products - $30 …" at bounding box center [179, 176] width 185 height 263
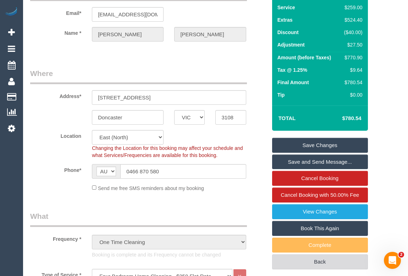
scroll to position [0, 0]
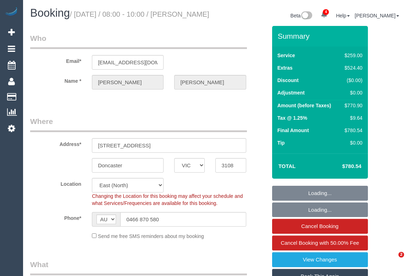
select select "VIC"
select select "object:864"
select select "string:stripe-pm_1Ru7cs2GScqysDRVSQN4Cprv"
select select "number:28"
select select "number:14"
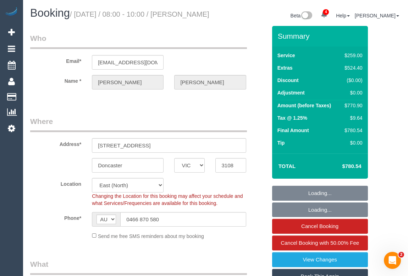
select select "number:19"
select select "number:25"
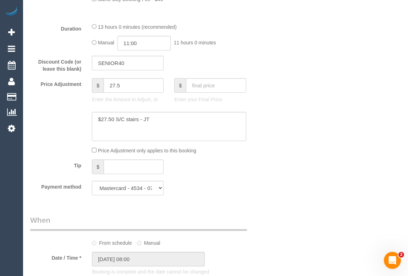
scroll to position [645, 0]
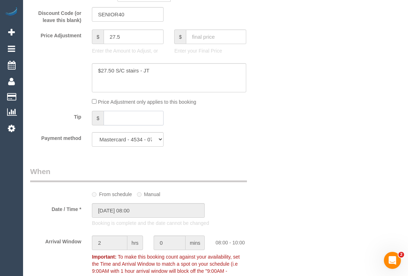
click at [121, 125] on input "text" at bounding box center [134, 118] width 60 height 15
type input "-20"
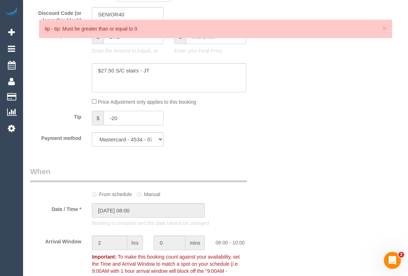
drag, startPoint x: 126, startPoint y: 124, endPoint x: 32, endPoint y: 133, distance: 94.4
click at [32, 127] on div "Tip $ -20" at bounding box center [148, 119] width 247 height 16
click at [282, 157] on div "Who Email* catherinetian30@gmail.com Name * Catherine Tian Where Address* 1 Har…" at bounding box center [215, 187] width 371 height 1613
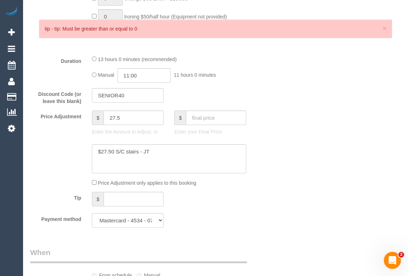
scroll to position [483, 0]
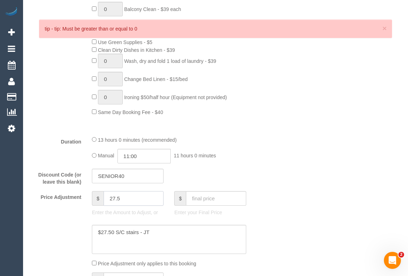
drag, startPoint x: 121, startPoint y: 207, endPoint x: 112, endPoint y: 207, distance: 8.9
click at [112, 205] on input "27.5" at bounding box center [134, 198] width 60 height 15
click at [163, 252] on textarea at bounding box center [169, 238] width 154 height 29
click at [153, 244] on textarea at bounding box center [169, 238] width 154 height 29
type textarea "$27.50 S/C stairs - JT"
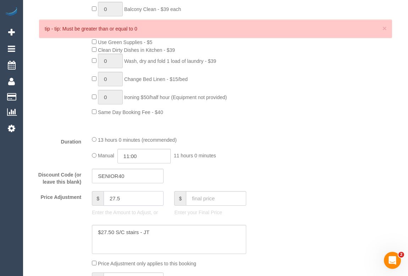
click at [112, 205] on input "27.5" at bounding box center [134, 198] width 60 height 15
type input "7.5"
click at [102, 248] on textarea at bounding box center [169, 238] width 154 height 29
click at [124, 249] on textarea at bounding box center [169, 238] width 154 height 29
type textarea "$27.50 S/C stairs - JT Added -20 for areas missed -OM"
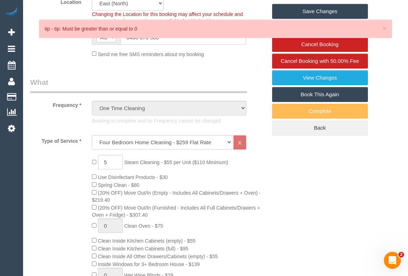
scroll to position [96, 0]
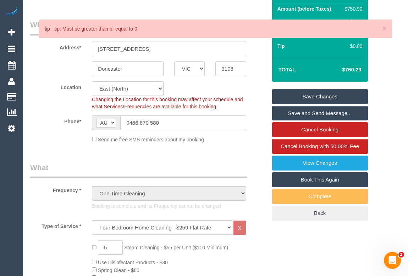
click at [319, 104] on link "Save Changes" at bounding box center [320, 96] width 96 height 15
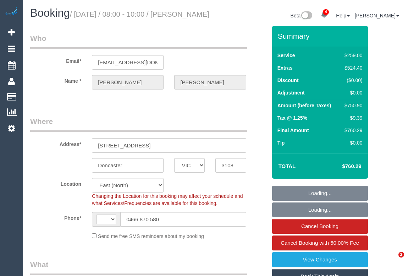
select select "VIC"
select select "string:stripe-pm_1Ru7cs2GScqysDRVSQN4Cprv"
select select "string:AU"
select select "object:617"
select select "number:28"
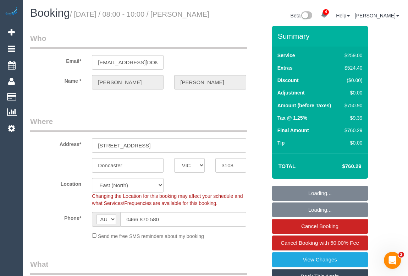
select select "number:14"
select select "number:19"
select select "number:25"
select select "object:1242"
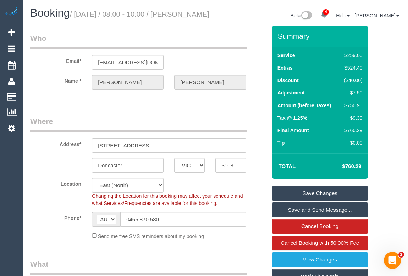
click at [208, 127] on legend "Where" at bounding box center [138, 124] width 217 height 16
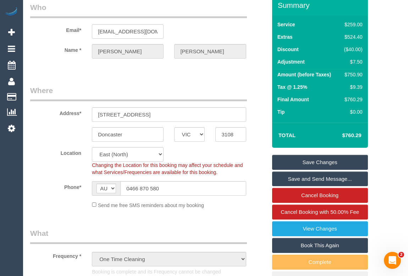
scroll to position [32, 0]
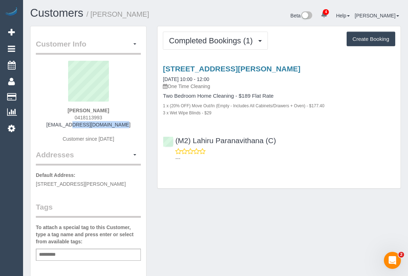
drag, startPoint x: 59, startPoint y: 122, endPoint x: 132, endPoint y: 124, distance: 72.4
click at [132, 124] on div "[PERSON_NAME] 0418113993 [EMAIL_ADDRESS][DOMAIN_NAME] Customer since [DATE]" at bounding box center [88, 105] width 105 height 89
copy link "[EMAIL_ADDRESS][DOMAIN_NAME]"
drag, startPoint x: 70, startPoint y: 111, endPoint x: 296, endPoint y: 192, distance: 240.5
click at [111, 109] on div "[PERSON_NAME] 0418113993 [EMAIL_ADDRESS][DOMAIN_NAME] Customer since [DATE]" at bounding box center [88, 105] width 105 height 89
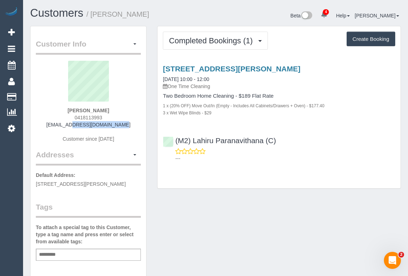
copy strong "[PERSON_NAME]"
drag, startPoint x: 308, startPoint y: 133, endPoint x: 174, endPoint y: 138, distance: 134.1
click at [174, 138] on div "(M2) Lahiru Paranavithana (C) ---" at bounding box center [278, 146] width 243 height 32
copy link "(M2) Lahiru Paranavithana (C)"
drag, startPoint x: 59, startPoint y: 259, endPoint x: 60, endPoint y: 254, distance: 4.9
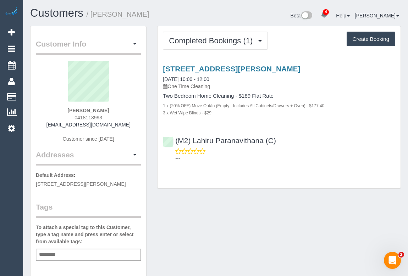
click at [60, 254] on div "Add a tag" at bounding box center [88, 254] width 105 height 12
click at [47, 244] on div "To attach a special tag to this Customer, type a tag name and press enter or se…" at bounding box center [88, 241] width 105 height 37
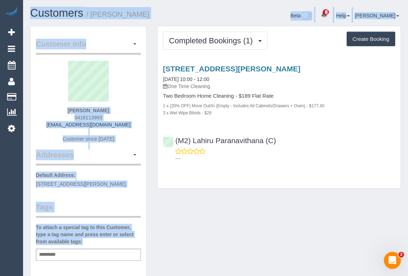
drag, startPoint x: 65, startPoint y: 251, endPoint x: 19, endPoint y: 247, distance: 46.6
click at [7, 255] on div "4 Beta Your Notifications You have 0 alerts × You have 2 to charge for 18/08/20…" at bounding box center [204, 263] width 408 height 526
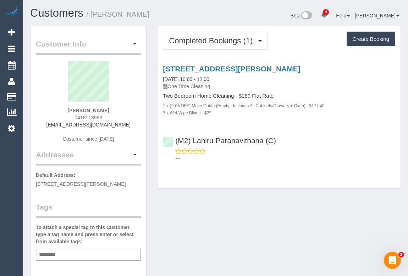
drag, startPoint x: 51, startPoint y: 252, endPoint x: 65, endPoint y: 254, distance: 13.2
click at [52, 252] on input "text" at bounding box center [49, 254] width 24 height 9
drag, startPoint x: 68, startPoint y: 252, endPoint x: 33, endPoint y: 252, distance: 34.4
click at [33, 252] on div "Customer Info Edit Contact Info Send Message Email Preferences Special Sales Ta…" at bounding box center [88, 259] width 116 height 467
click at [38, 253] on input "text" at bounding box center [49, 254] width 24 height 9
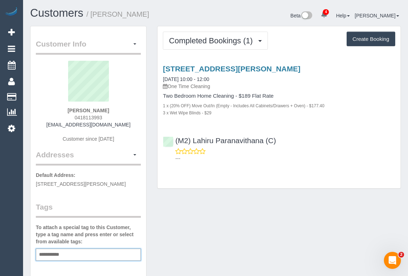
type input "**********"
drag, startPoint x: 245, startPoint y: 207, endPoint x: 257, endPoint y: 209, distance: 12.1
click at [248, 207] on div "Customer Info Edit Contact Info Send Message Email Preferences Special Sales Ta…" at bounding box center [215, 264] width 381 height 477
drag, startPoint x: 145, startPoint y: 21, endPoint x: 124, endPoint y: 4, distance: 27.5
click at [145, 21] on div "Customers / Shea Martin" at bounding box center [120, 14] width 191 height 15
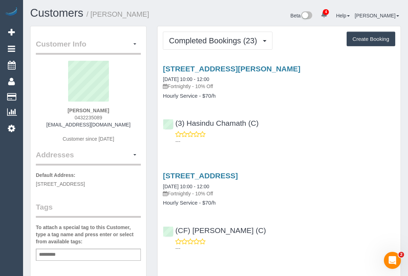
click at [324, 123] on div "(3) Hasindu Chamath (C) ---" at bounding box center [278, 129] width 243 height 32
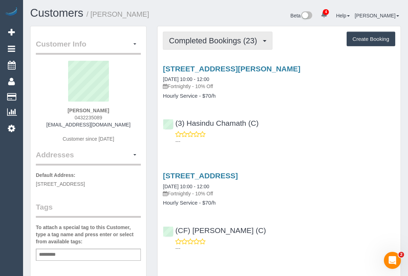
click at [222, 40] on span "Completed Bookings (23)" at bounding box center [214, 40] width 91 height 9
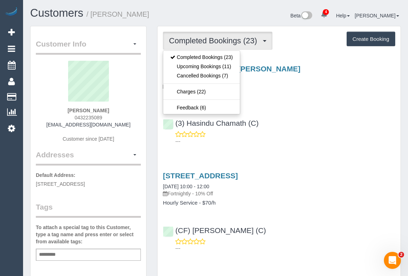
click at [325, 108] on div "[STREET_ADDRESS][PERSON_NAME] [DATE] 10:00 - 12:00 Fortnightly - 10% Off Hourly…" at bounding box center [278, 103] width 243 height 89
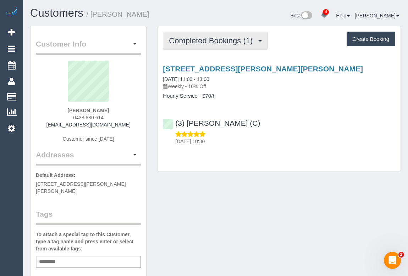
click at [209, 40] on span "Completed Bookings (1)" at bounding box center [212, 40] width 87 height 9
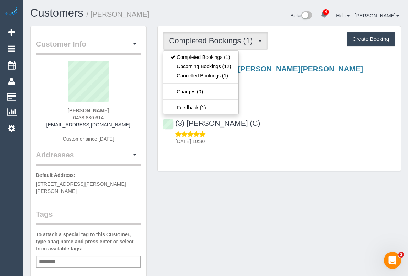
drag, startPoint x: 70, startPoint y: 116, endPoint x: 129, endPoint y: 113, distance: 59.6
click at [129, 113] on div "Shelley Chase 0438 880 614 smrchase72@gmail.com Customer since 2025" at bounding box center [88, 105] width 105 height 89
copy span "0438 880 614"
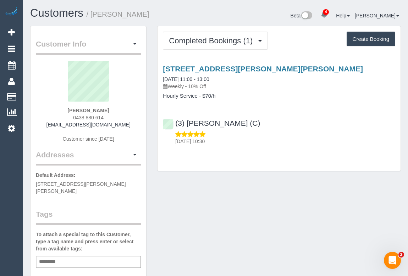
click at [366, 194] on div "Customer Info Edit Contact Info Send Message Email Preferences Special Sales Ta…" at bounding box center [215, 267] width 381 height 482
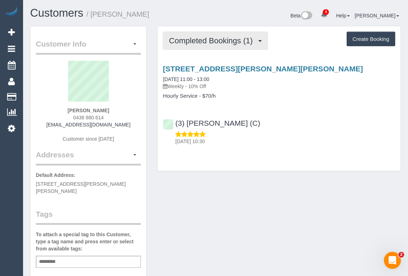
click at [199, 42] on span "Completed Bookings (1)" at bounding box center [212, 40] width 87 height 9
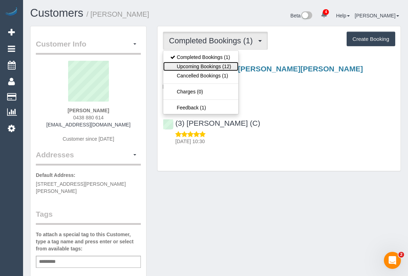
click at [207, 66] on link "Upcoming Bookings (12)" at bounding box center [200, 66] width 75 height 9
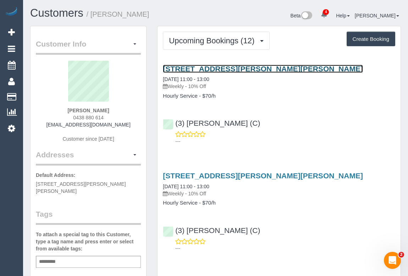
click at [233, 67] on link "12a John Holland Ct, Blackburn, VIC 3130" at bounding box center [263, 69] width 200 height 8
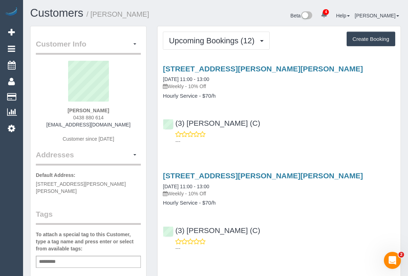
drag, startPoint x: 263, startPoint y: 126, endPoint x: 250, endPoint y: 128, distance: 13.2
click at [263, 126] on div "(3) Kirin Miller (C) ---" at bounding box center [278, 129] width 243 height 32
click at [379, 216] on div "12a John Holland Ct, Blackburn, VIC 3130 29/08/2025 11:00 - 13:00 Weekly - 10% …" at bounding box center [278, 209] width 243 height 89
click at [285, 41] on div "Upcoming Bookings (12) Completed Bookings (1) Upcoming Bookings (12) Cancelled …" at bounding box center [279, 41] width 232 height 18
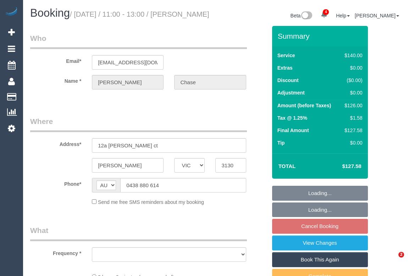
select select "VIC"
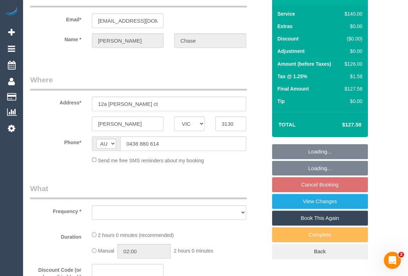
select select "string:stripe-pm_1Rsx3G2GScqysDRVdLF9GoaL"
select select "number:30"
select select "number:14"
select select "number:19"
select select "number:22"
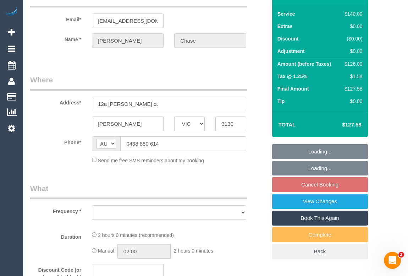
select select "number:34"
select select "number:12"
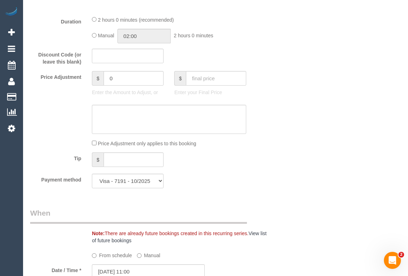
select select "object:1349"
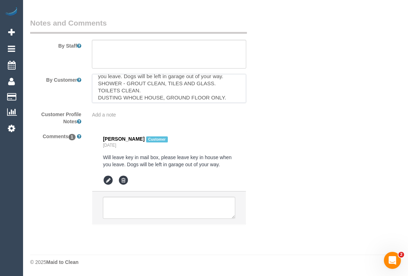
scroll to position [3, 0]
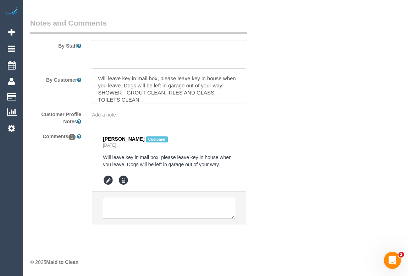
click at [134, 86] on textarea at bounding box center [169, 88] width 154 height 29
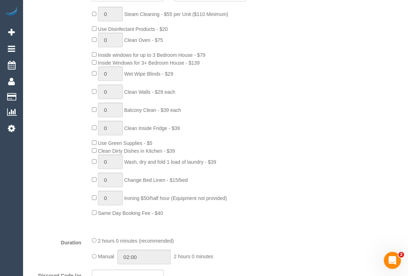
scroll to position [108, 0]
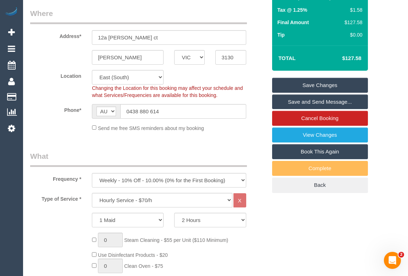
type textarea "Will leave key in mail box, please leave key in house when you leave on the ben…"
click at [316, 93] on link "Save Changes" at bounding box center [320, 85] width 96 height 15
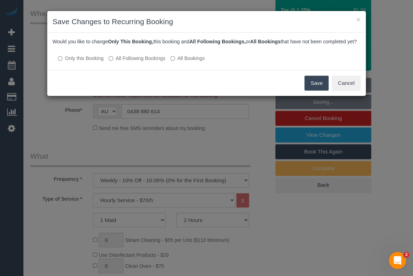
click at [317, 89] on button "Save" at bounding box center [316, 83] width 24 height 15
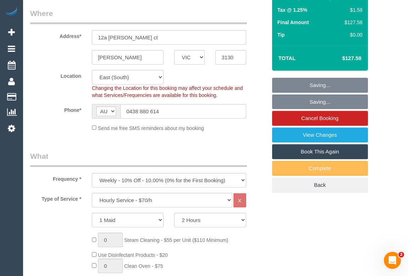
click at [247, 159] on div "Frequency * One Time Cleaning Weekly - 10% Off - 10.00% (0% for the First Booki…" at bounding box center [148, 169] width 247 height 37
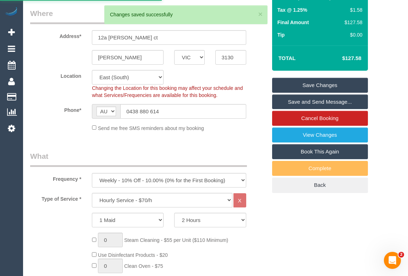
click at [238, 137] on fieldset "Where Address* 12a John Holland ct Blackburn ACT NSW NT QLD SA TAS VIC WA 3130 …" at bounding box center [148, 72] width 237 height 129
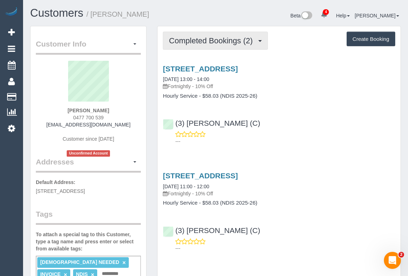
click at [211, 43] on span "Completed Bookings (2)" at bounding box center [212, 40] width 87 height 9
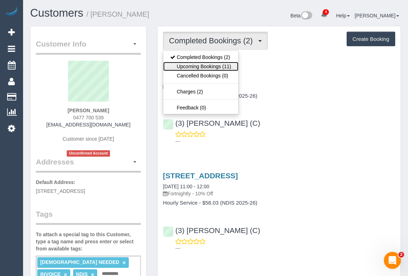
click at [206, 65] on link "Upcoming Bookings (11)" at bounding box center [200, 66] width 75 height 9
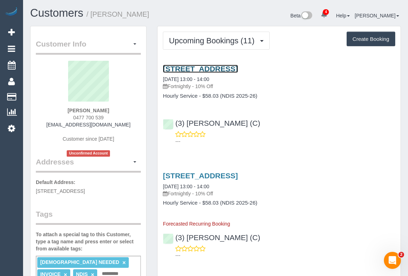
click at [238, 67] on link "[STREET_ADDRESS]" at bounding box center [200, 69] width 75 height 8
drag, startPoint x: 320, startPoint y: 111, endPoint x: 308, endPoint y: 110, distance: 12.1
click at [319, 110] on div "[STREET_ADDRESS] [DATE] 13:00 - 14:00 Fortnightly - 10% Off Hourly Service - $5…" at bounding box center [278, 103] width 243 height 89
drag, startPoint x: 329, startPoint y: 120, endPoint x: 326, endPoint y: 116, distance: 4.8
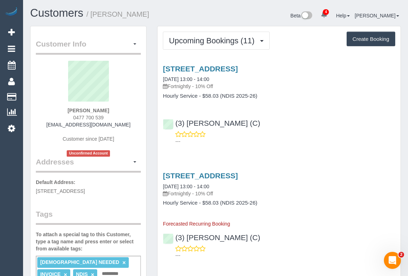
click at [330, 117] on div "(3) [PERSON_NAME] (C) ---" at bounding box center [278, 129] width 243 height 32
click at [234, 172] on link "[STREET_ADDRESS]" at bounding box center [200, 175] width 75 height 8
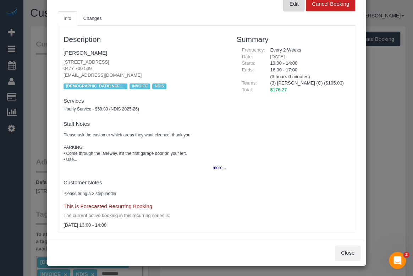
click at [283, 7] on button "Edit" at bounding box center [293, 3] width 21 height 15
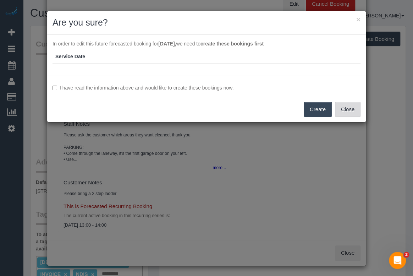
drag, startPoint x: 345, startPoint y: 112, endPoint x: 243, endPoint y: 115, distance: 101.5
click at [243, 115] on div "I have read the information above and would like to create these bookings now. …" at bounding box center [206, 98] width 318 height 47
click at [363, 113] on div "I have read the information above and would like to create these bookings now. …" at bounding box center [206, 98] width 318 height 47
click at [350, 112] on button "Close" at bounding box center [348, 109] width 26 height 15
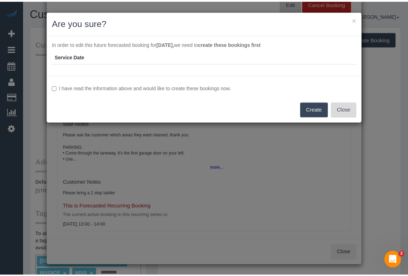
scroll to position [40, 0]
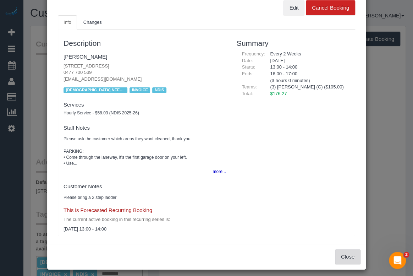
click at [353, 257] on button "Close" at bounding box center [348, 256] width 26 height 15
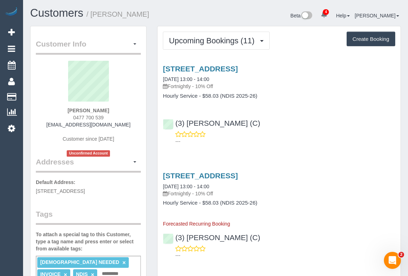
click at [318, 132] on div "---" at bounding box center [279, 137] width 232 height 14
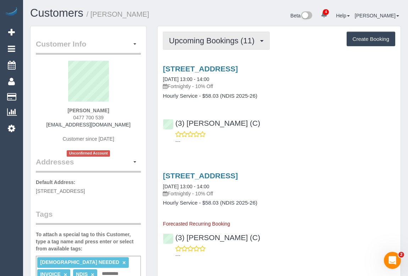
click at [208, 37] on span "Upcoming Bookings (11)" at bounding box center [213, 40] width 89 height 9
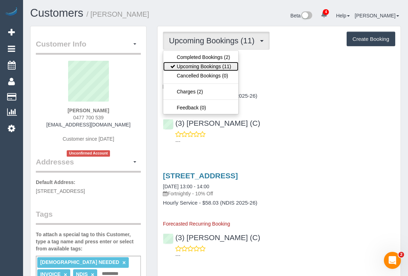
click at [190, 66] on link "Upcoming Bookings (11)" at bounding box center [200, 66] width 75 height 9
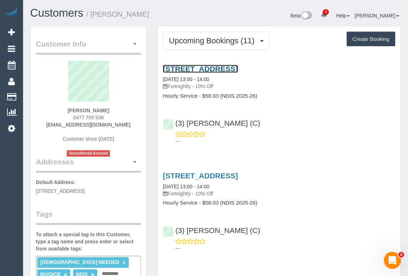
click at [206, 67] on link "501/179 Boundary Road, North Melbourne, VIC 3051" at bounding box center [200, 69] width 75 height 8
click at [215, 67] on link "501/179 Boundary Road, North Melbourne, VIC 3051" at bounding box center [200, 69] width 75 height 8
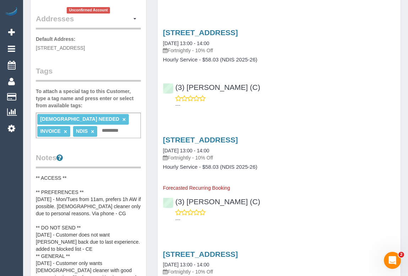
scroll to position [193, 0]
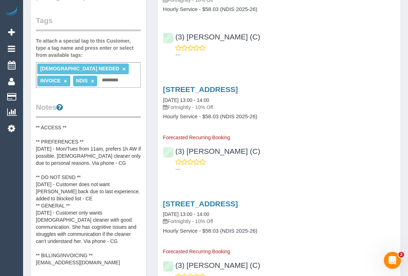
click at [71, 133] on pre "** ACCESS ** ** PREFERENCES ** 09/07/25 - Mon/Tues from 11am, prefers 1h AW if …" at bounding box center [88, 195] width 105 height 142
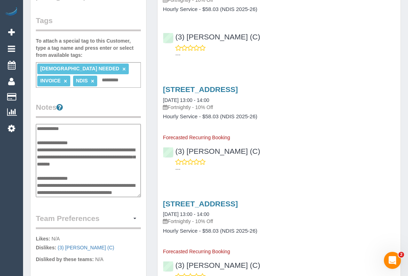
scroll to position [92, 0]
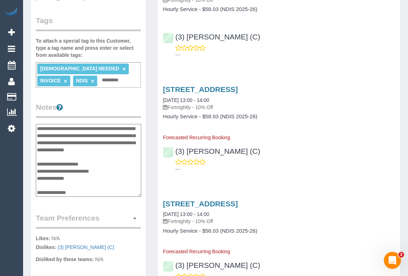
click at [72, 133] on textarea "**********" at bounding box center [88, 160] width 105 height 73
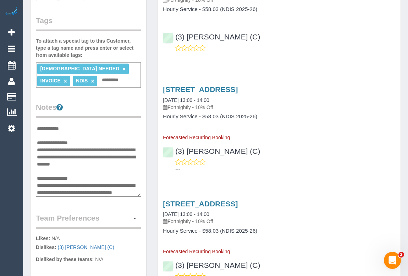
click at [78, 135] on textarea "**********" at bounding box center [88, 160] width 105 height 73
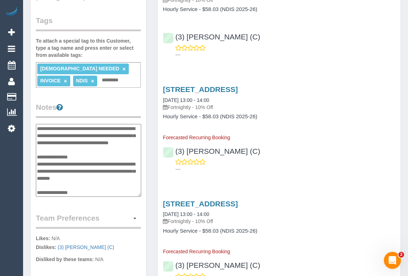
click at [104, 159] on textarea "**********" at bounding box center [88, 160] width 105 height 73
click at [117, 153] on textarea "**********" at bounding box center [88, 160] width 105 height 73
click at [69, 133] on textarea "**********" at bounding box center [88, 160] width 105 height 73
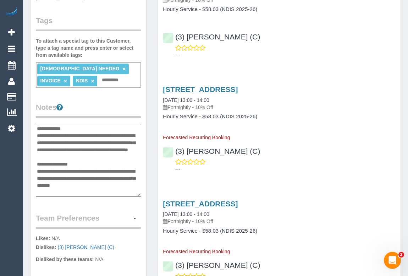
type textarea "**********"
click at [139, 109] on legend "Notes" at bounding box center [88, 110] width 105 height 16
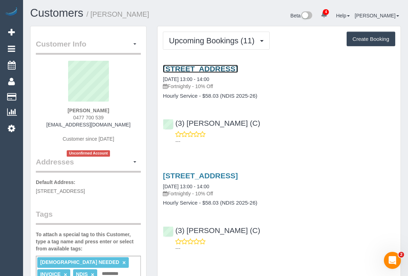
click at [215, 65] on link "501/179 Boundary Road, North Melbourne, VIC 3051" at bounding box center [200, 69] width 75 height 8
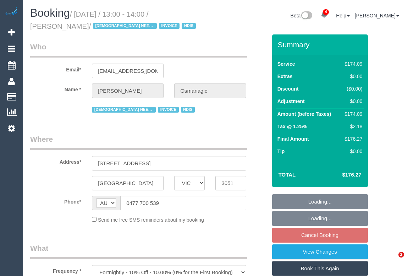
select select "VIC"
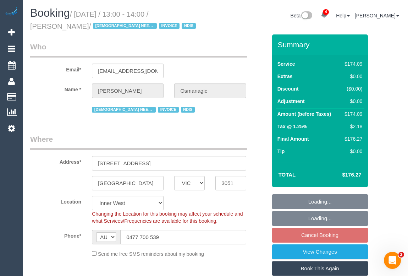
select select "object:777"
select select "180"
select select "number:28"
select select "number:14"
select select "number:19"
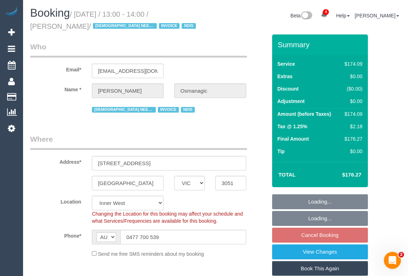
select select "number:25"
select select "number:35"
select select "number:13"
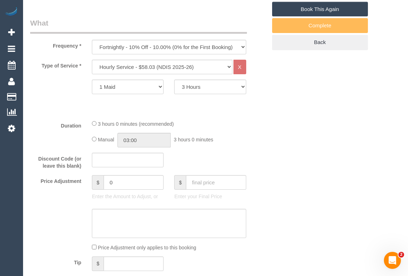
scroll to position [193, 0]
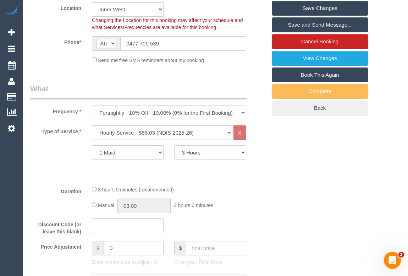
click at [240, 153] on select "2 Hours 2.5 Hours 3 Hours 3.5 Hours 4 Hours 4.5 Hours 5 Hours 5.5 Hours 6 Hours…" at bounding box center [210, 152] width 72 height 15
select select "120"
click at [174, 145] on select "2 Hours 2.5 Hours 3 Hours 3.5 Hours 4 Hours 4.5 Hours 5 Hours 5.5 Hours 6 Hours…" at bounding box center [210, 152] width 72 height 15
click at [317, 7] on link "Save Changes" at bounding box center [320, 8] width 96 height 15
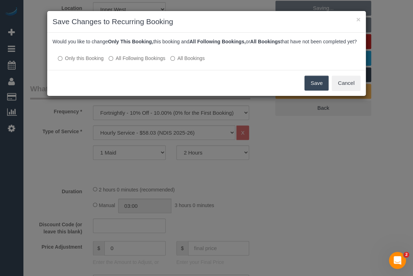
click at [323, 87] on button "Save" at bounding box center [316, 83] width 24 height 15
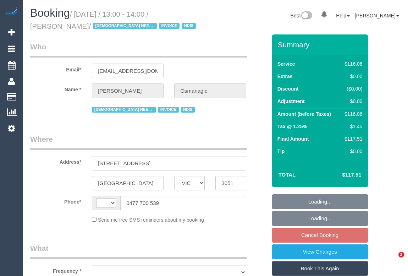
select select "VIC"
select select "string:AU"
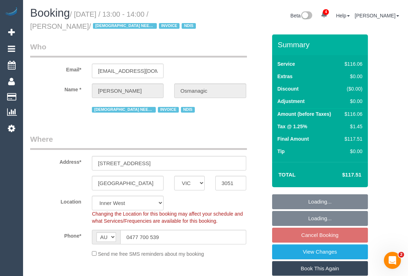
select select "number:28"
select select "number:14"
select select "number:19"
select select "number:25"
select select "number:35"
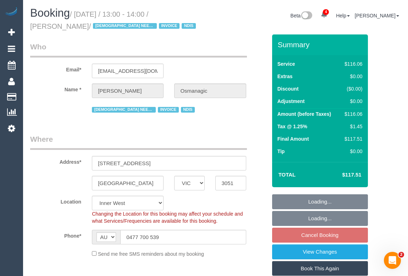
select select "number:13"
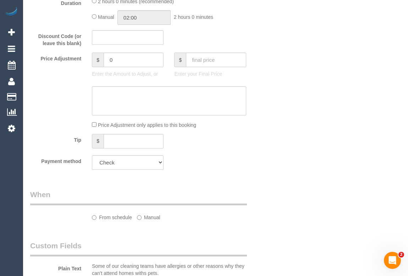
select select "object:781"
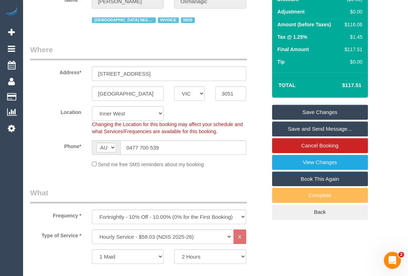
scroll to position [32, 0]
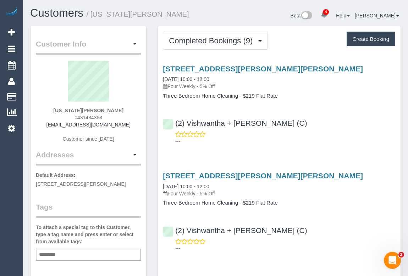
drag, startPoint x: 67, startPoint y: 114, endPoint x: 108, endPoint y: 116, distance: 40.8
click at [108, 116] on div "[US_STATE][PERSON_NAME] 0431484363 [EMAIL_ADDRESS][DOMAIN_NAME] Customer since …" at bounding box center [88, 105] width 105 height 89
copy span "0431484363"
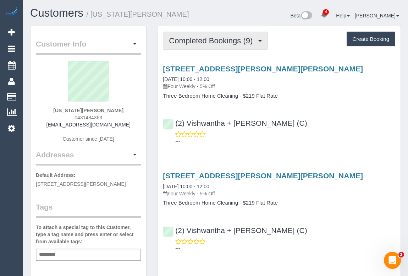
click at [216, 42] on span "Completed Bookings (9)" at bounding box center [212, 40] width 87 height 9
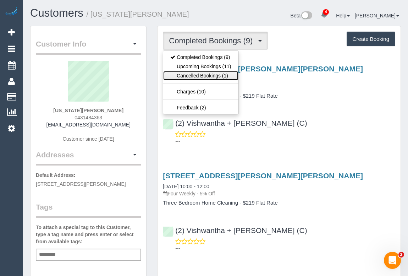
click at [198, 71] on link "Cancelled Bookings (1)" at bounding box center [200, 75] width 75 height 9
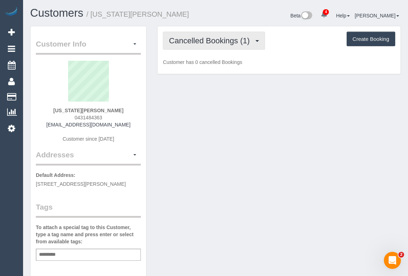
drag, startPoint x: 191, startPoint y: 42, endPoint x: 190, endPoint y: 47, distance: 5.4
click at [191, 42] on span "Cancelled Bookings (1)" at bounding box center [211, 40] width 84 height 9
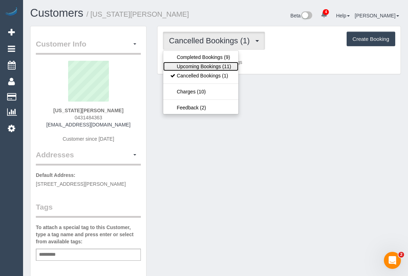
click at [190, 64] on link "Upcoming Bookings (11)" at bounding box center [200, 66] width 75 height 9
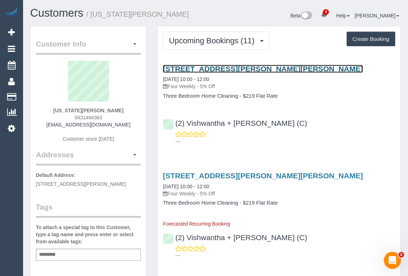
click at [224, 72] on link "[STREET_ADDRESS][PERSON_NAME][PERSON_NAME]" at bounding box center [263, 69] width 200 height 8
click at [233, 65] on link "Unit 1 26 Lower Plenty Road, Rosanna Vic 3084, Rosanna, VIC 3084" at bounding box center [263, 69] width 200 height 8
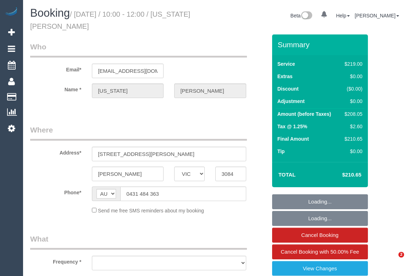
select select "VIC"
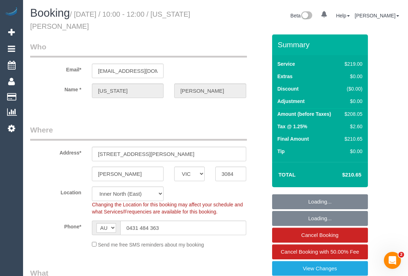
select select "object:781"
select select "string:stripe-pm_1OH1ZY2GScqysDRVyLV8939Y"
select select "number:27"
select select "number:14"
select select "number:19"
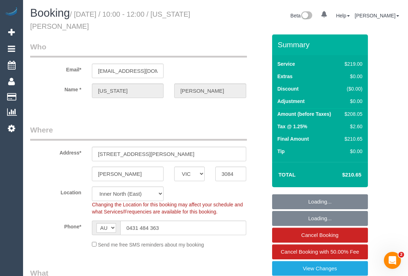
select select "number:22"
select select "number:34"
select select "number:26"
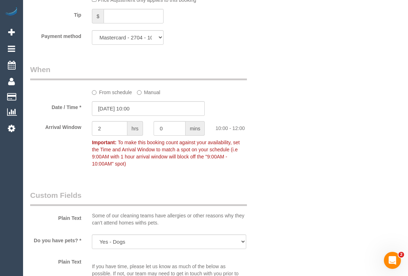
scroll to position [741, 0]
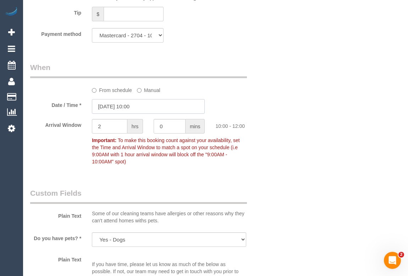
click at [130, 108] on input "[DATE] 10:00" at bounding box center [148, 106] width 113 height 15
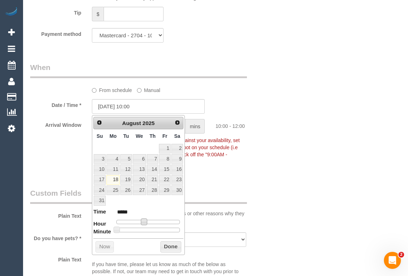
type input "[DATE] 11:00"
type input "*****"
type input "18/08/2025 12:00"
type input "*****"
type input "18/08/2025 13:00"
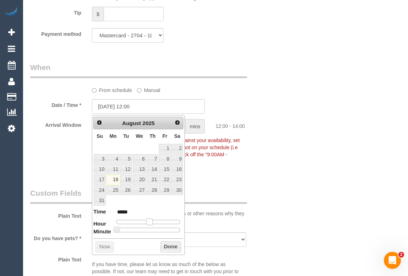
type input "*****"
type input "18/08/2025 12:00"
type input "*****"
drag, startPoint x: 145, startPoint y: 220, endPoint x: 150, endPoint y: 221, distance: 5.8
click at [150, 221] on span at bounding box center [149, 221] width 6 height 6
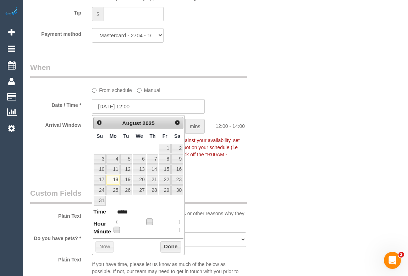
type input "18/08/2025 12:05"
type input "*****"
type input "18/08/2025 12:10"
type input "*****"
type input "18/08/2025 12:15"
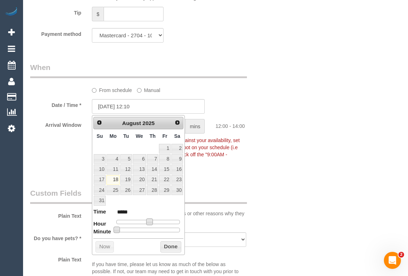
type input "*****"
drag, startPoint x: 124, startPoint y: 228, endPoint x: 135, endPoint y: 228, distance: 10.6
click at [135, 228] on span at bounding box center [133, 229] width 6 height 6
click at [164, 245] on button "Done" at bounding box center [170, 246] width 21 height 11
click at [323, 170] on div "Who Email* [EMAIL_ADDRESS][DOMAIN_NAME] Name * [US_STATE] [GEOGRAPHIC_DATA] Whe…" at bounding box center [215, 14] width 371 height 1443
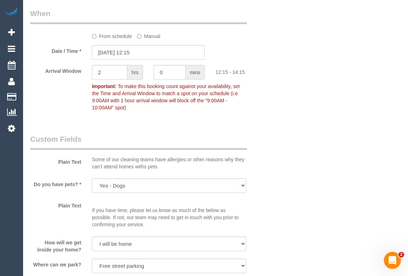
scroll to position [806, 0]
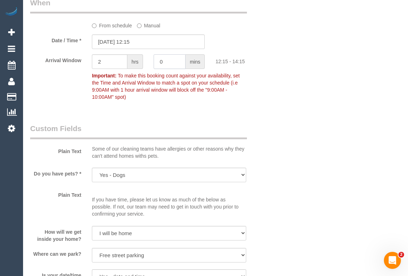
drag, startPoint x: 165, startPoint y: 66, endPoint x: 102, endPoint y: 63, distance: 62.5
click at [100, 65] on div "Arrival Window 2 hrs 0 mins 12:15 - 14:15 Important: To make this booking count…" at bounding box center [148, 78] width 247 height 49
type input "15"
drag, startPoint x: 102, startPoint y: 63, endPoint x: 51, endPoint y: 67, distance: 50.5
click at [52, 67] on div "Arrival Window 2 hrs 15 mins 12:15 - 14:30 Important: To make this booking coun…" at bounding box center [148, 78] width 247 height 49
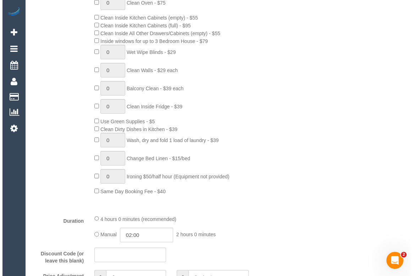
scroll to position [0, 0]
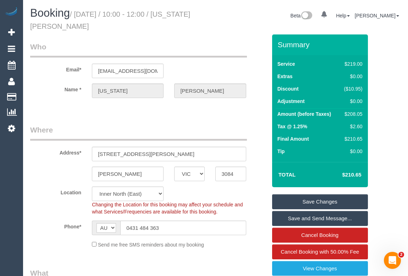
type input "0"
click at [284, 196] on link "Save Changes" at bounding box center [320, 201] width 96 height 15
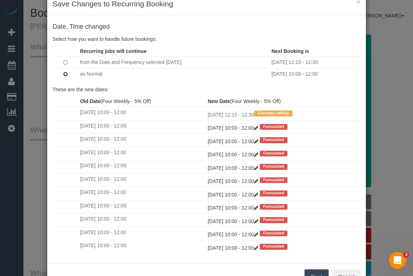
scroll to position [42, 0]
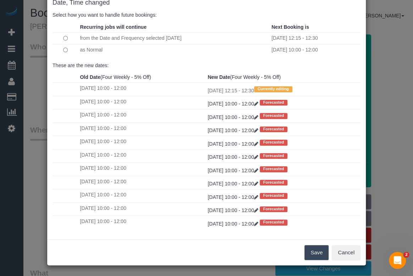
click at [328, 254] on div "Save Cancel" at bounding box center [206, 252] width 318 height 26
click at [315, 254] on button "Save" at bounding box center [316, 252] width 24 height 15
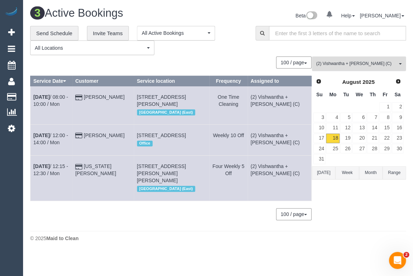
click at [347, 64] on span "(2) Vishwantha + Madhushika (C)" at bounding box center [356, 64] width 81 height 6
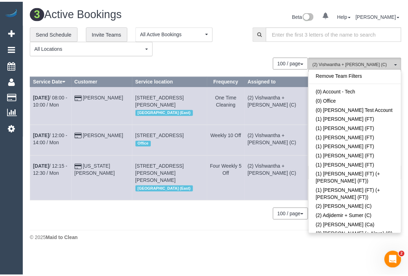
scroll to position [687, 0]
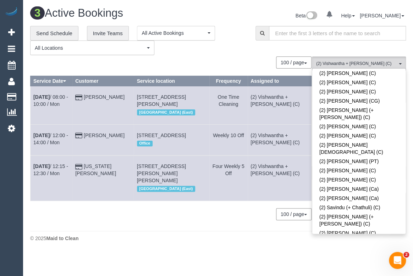
click at [395, 275] on span at bounding box center [397, 278] width 5 height 5
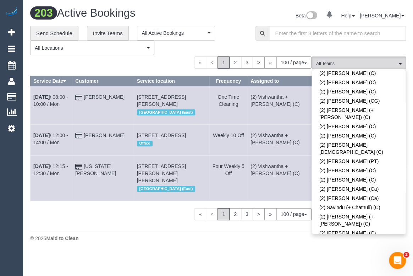
click at [237, 48] on div "**********" at bounding box center [137, 40] width 215 height 29
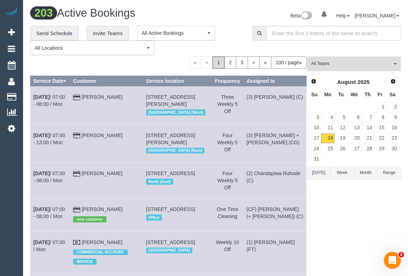
click at [344, 66] on span "All Teams" at bounding box center [351, 64] width 81 height 6
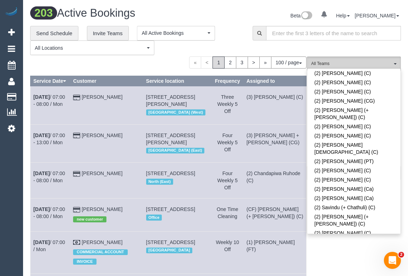
scroll to position [0, 0]
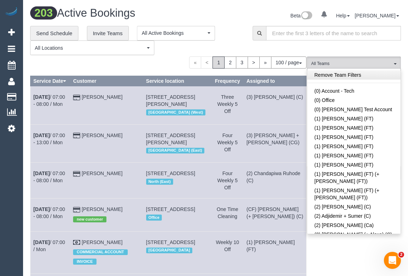
click at [333, 77] on link "Remove Team Filters" at bounding box center [353, 74] width 93 height 9
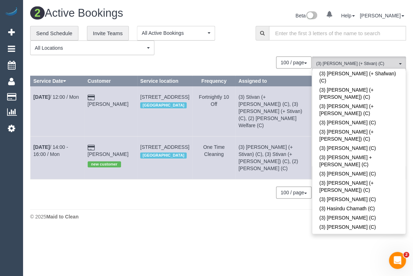
click at [112, 209] on footer "© 2025 Maid to Clean" at bounding box center [218, 216] width 376 height 14
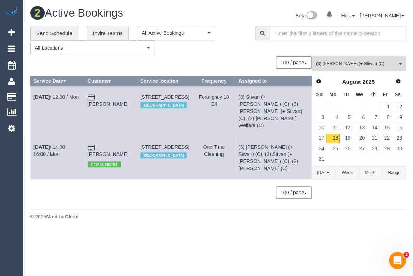
click at [369, 67] on button "(3) Krunal (+ Stivan) (C) All Teams" at bounding box center [359, 63] width 94 height 15
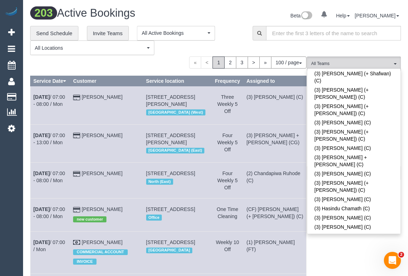
scroll to position [3211, 0]
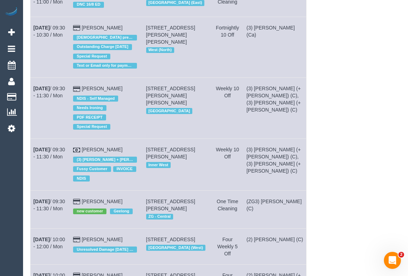
click at [280, 17] on td "(2) Eray Mertturk (C)" at bounding box center [274, 0] width 63 height 33
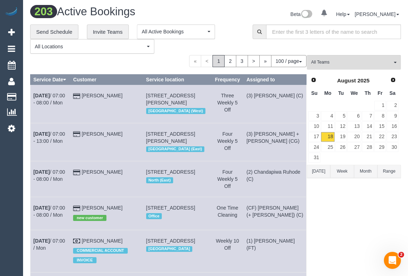
scroll to position [0, 0]
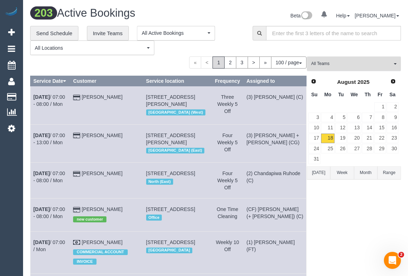
click at [326, 62] on span "All Teams" at bounding box center [351, 64] width 81 height 6
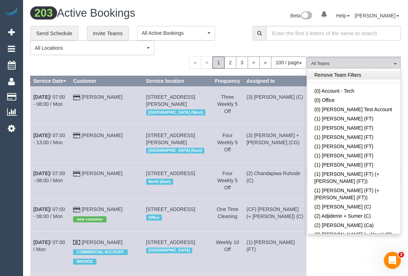
click at [329, 78] on link "Remove Team Filters" at bounding box center [353, 74] width 93 height 9
click at [328, 78] on link "Remove Team Filters" at bounding box center [353, 74] width 93 height 9
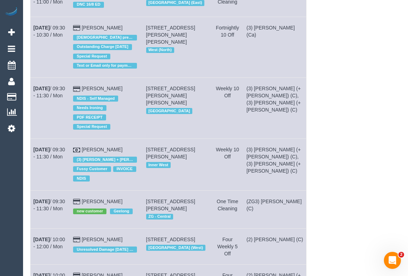
scroll to position [13, 0]
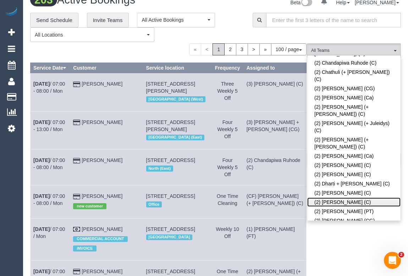
click at [345, 197] on link "(2) Eray Mertturk (C)" at bounding box center [353, 201] width 93 height 9
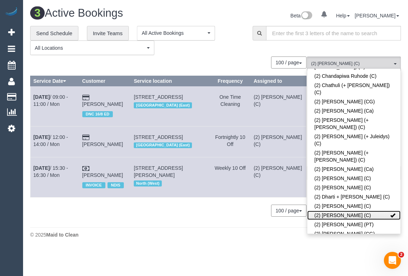
scroll to position [0, 0]
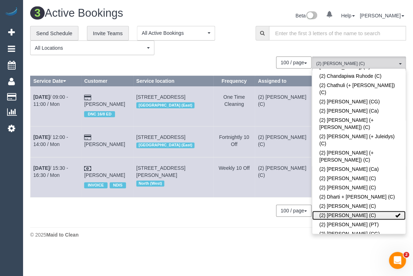
drag, startPoint x: 394, startPoint y: 151, endPoint x: 393, endPoint y: 146, distance: 5.4
click at [395, 212] on span at bounding box center [397, 214] width 5 height 5
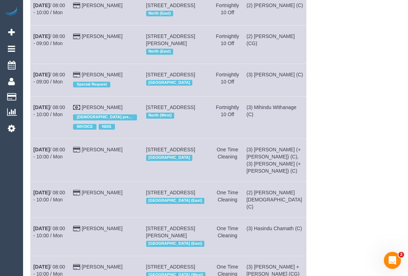
scroll to position [13, 0]
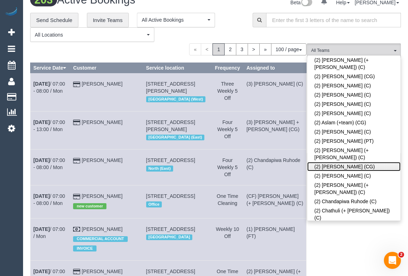
click at [344, 162] on link "(2) Binoy Adheesha (CG)" at bounding box center [353, 166] width 93 height 9
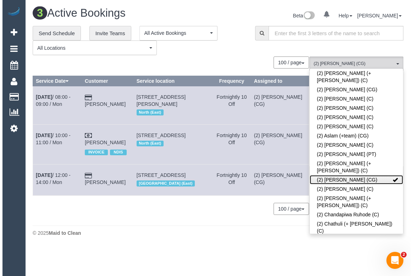
scroll to position [0, 0]
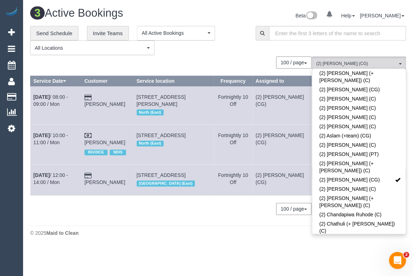
click at [144, 246] on div "3 Active Bookings Beta 0 Your Notifications You have 0 alerts Help Help Docs Ta…" at bounding box center [218, 123] width 390 height 246
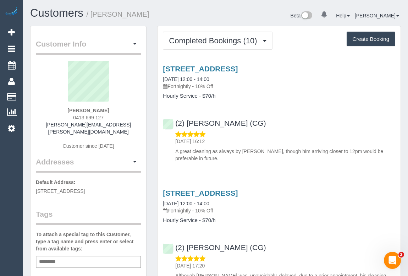
drag, startPoint x: 71, startPoint y: 117, endPoint x: 123, endPoint y: 114, distance: 52.9
click at [123, 114] on div "Rafal Zebrowski 0413 699 127 zebrowski.rafal@gmail.com Customer since 2025" at bounding box center [88, 109] width 105 height 96
copy span "0413 699 127"
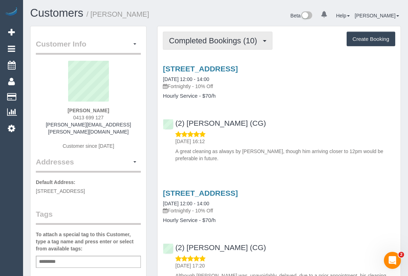
click at [214, 38] on span "Completed Bookings (10)" at bounding box center [214, 40] width 91 height 9
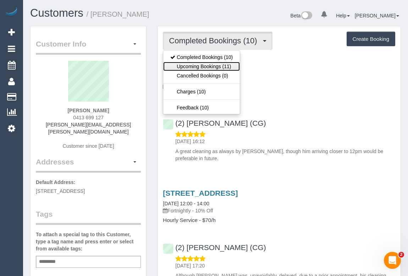
click at [209, 67] on link "Upcoming Bookings (11)" at bounding box center [201, 66] width 77 height 9
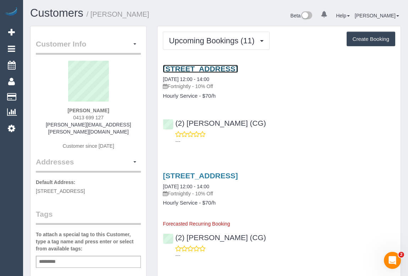
click at [238, 68] on link "[STREET_ADDRESS]" at bounding box center [200, 69] width 75 height 8
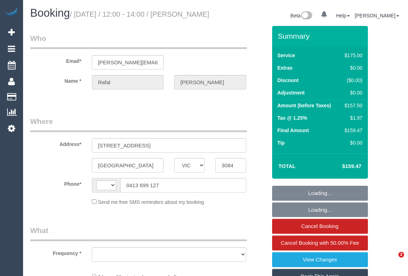
select select "VIC"
select select "object:285"
select select "150"
select select "number:28"
select select "number:14"
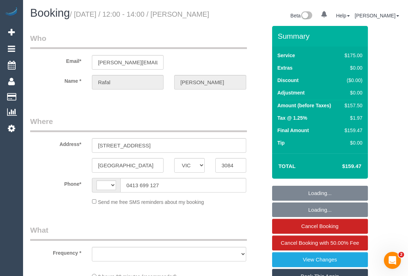
select select "number:19"
select select "number:25"
select select "number:34"
select select "number:12"
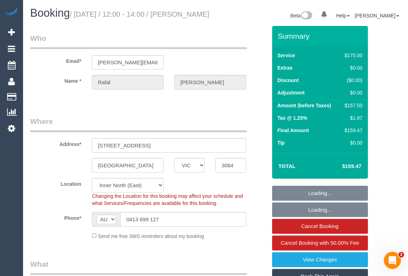
select select "string:AU"
select select "object:849"
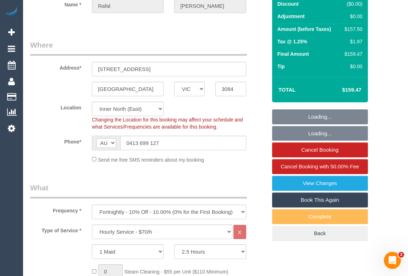
select select "string:stripe-pm_1RIhJ32GScqysDRVhKZfdR9r"
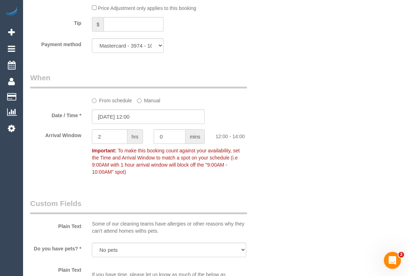
scroll to position [677, 0]
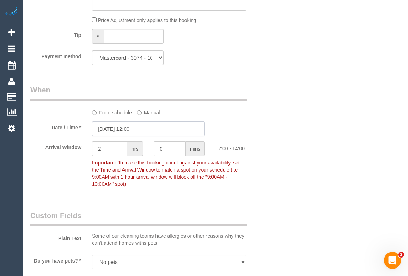
click at [144, 134] on input "18/08/2025 12:00" at bounding box center [148, 128] width 113 height 15
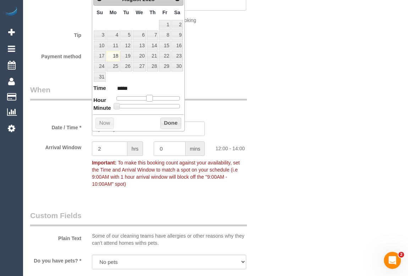
type input "18/08/2025 13:00"
type input "*****"
drag, startPoint x: 150, startPoint y: 96, endPoint x: 154, endPoint y: 96, distance: 4.3
click at [154, 96] on span at bounding box center [152, 98] width 6 height 6
click at [163, 121] on button "Done" at bounding box center [170, 122] width 21 height 11
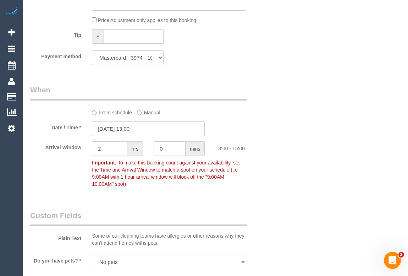
click at [80, 160] on div "Arrival Window 2 hrs 0 mins 13:00 - 15:00 Important: To make this booking count…" at bounding box center [148, 165] width 247 height 49
type input "0"
type input "30"
click at [310, 130] on div "Who Email* zebrowski.rafal@gmail.com Name * Rafal Zebrowski Where Address* 409/…" at bounding box center [215, 92] width 371 height 1487
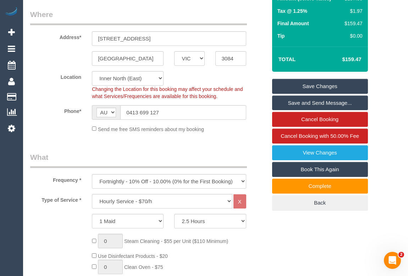
click at [328, 94] on link "Save Changes" at bounding box center [320, 86] width 96 height 15
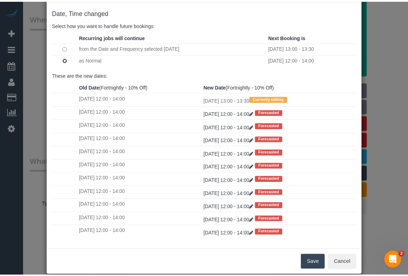
scroll to position [42, 0]
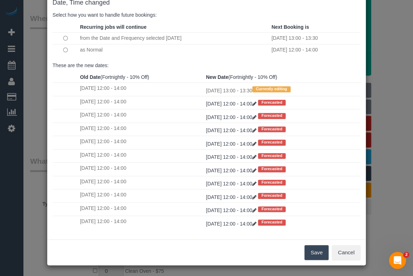
click at [310, 252] on button "Save" at bounding box center [316, 252] width 24 height 15
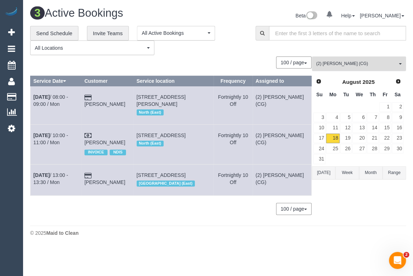
click at [363, 60] on button "(2) Binoy Adheesha (CG) All Teams" at bounding box center [359, 63] width 94 height 15
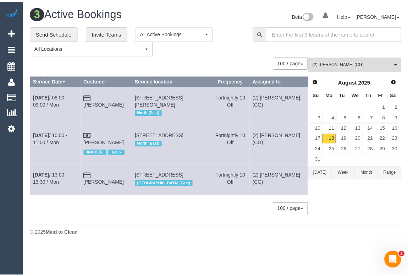
scroll to position [170, 0]
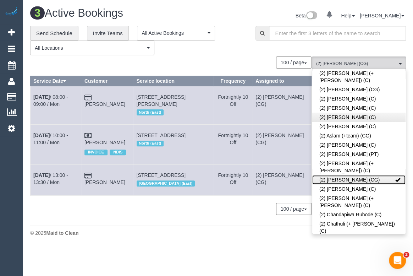
drag, startPoint x: 393, startPoint y: 149, endPoint x: 387, endPoint y: 93, distance: 56.7
click at [395, 177] on span at bounding box center [397, 179] width 5 height 5
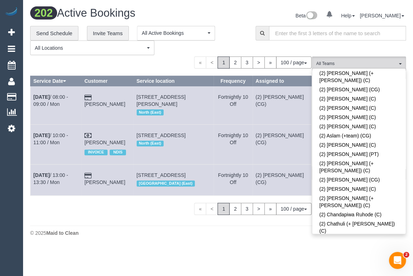
click at [246, 40] on div "**********" at bounding box center [137, 40] width 225 height 29
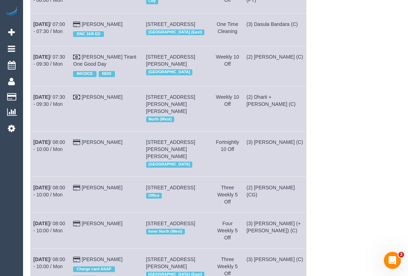
scroll to position [671, 0]
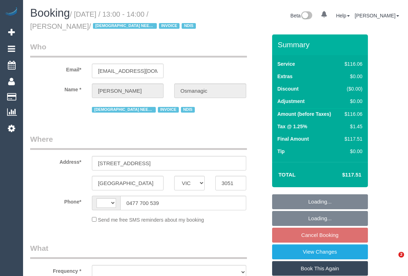
select select "VIC"
select select "object:282"
select select "string:AU"
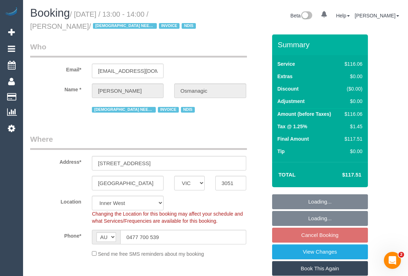
select select "object:595"
select select "number:28"
select select "number:14"
select select "number:19"
select select "number:25"
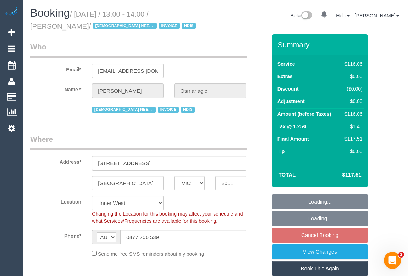
select select "number:35"
select select "number:13"
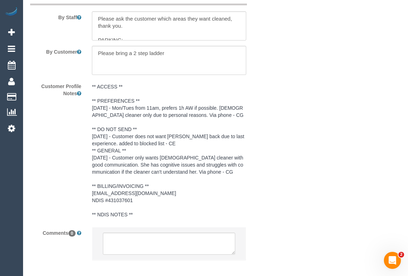
scroll to position [1099, 0]
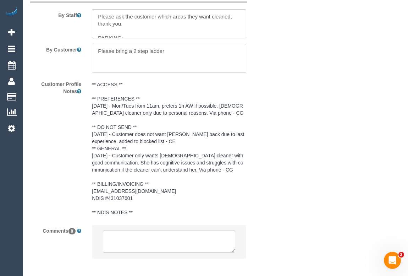
click at [102, 60] on textarea at bounding box center [169, 58] width 154 height 29
click at [184, 51] on textarea at bounding box center [169, 58] width 154 height 29
paste textarea "enter through the same garage door and travel to level one up the ramp and park…"
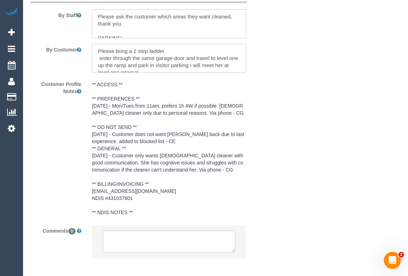
scroll to position [2, 0]
click at [102, 52] on textarea at bounding box center [169, 58] width 154 height 29
click at [99, 53] on textarea at bounding box center [169, 58] width 154 height 29
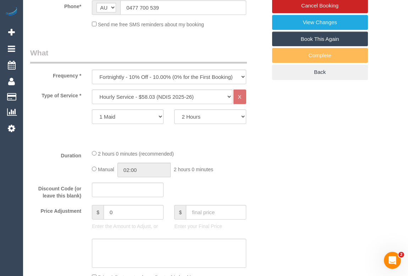
scroll to position [35, 0]
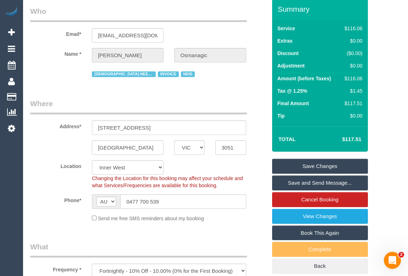
type textarea "Please bring a 2 step ladder ACCESS: enter through the same garage door and tra…"
click at [315, 163] on link "Save Changes" at bounding box center [320, 166] width 96 height 15
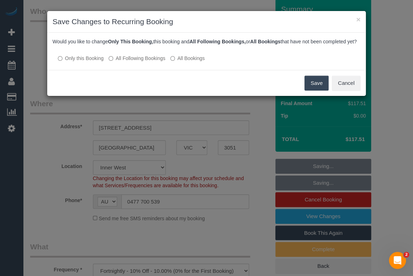
click at [312, 90] on button "Save" at bounding box center [316, 83] width 24 height 15
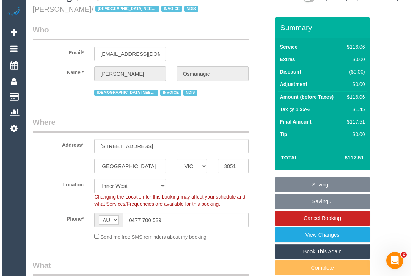
scroll to position [0, 0]
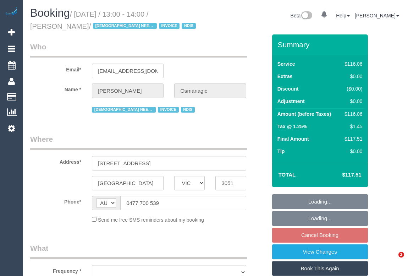
select select "VIC"
select select "object:529"
select select "number:28"
select select "number:14"
select select "number:19"
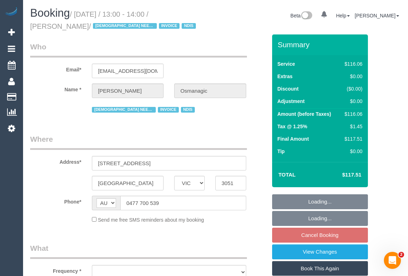
select select "number:25"
select select "number:35"
select select "number:13"
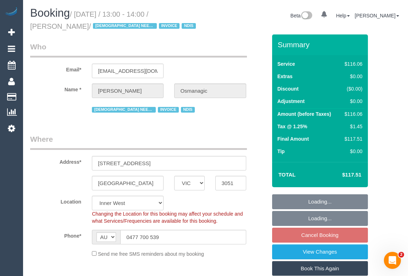
select select "object:682"
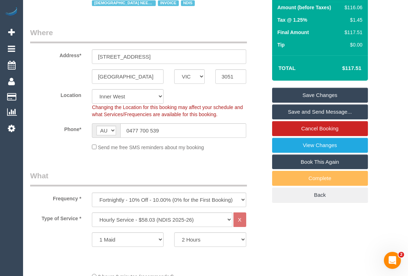
scroll to position [96, 0]
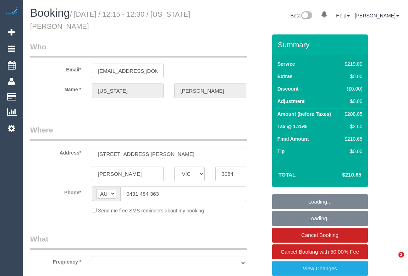
select select "VIC"
select select "object:532"
select select "string:stripe-pm_1OH1ZY2GScqysDRVyLV8939Y"
select select "number:27"
select select "number:14"
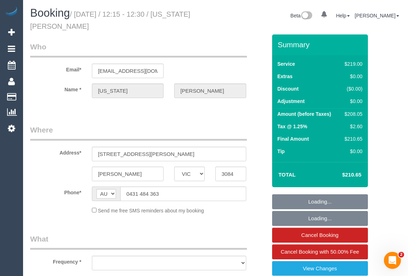
select select "number:19"
select select "number:22"
select select "number:34"
select select "number:26"
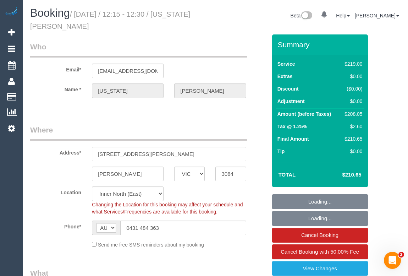
select select "object:685"
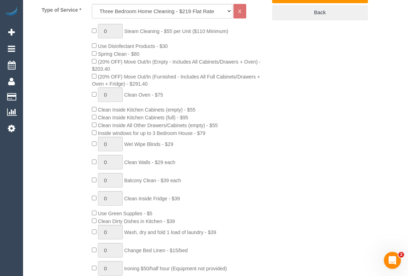
scroll to position [355, 0]
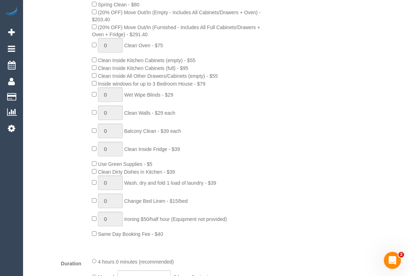
drag, startPoint x: 370, startPoint y: 170, endPoint x: 406, endPoint y: 188, distance: 39.8
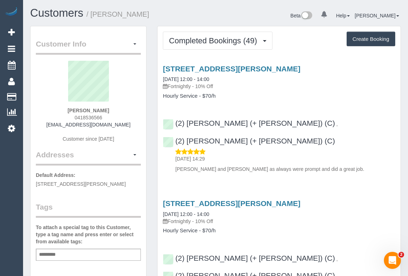
drag, startPoint x: 80, startPoint y: 116, endPoint x: 123, endPoint y: 115, distance: 42.9
click at [123, 115] on div "[PERSON_NAME] 0418536566 [EMAIL_ADDRESS][DOMAIN_NAME] Customer since [DATE]" at bounding box center [88, 105] width 105 height 89
copy span "0418536566"
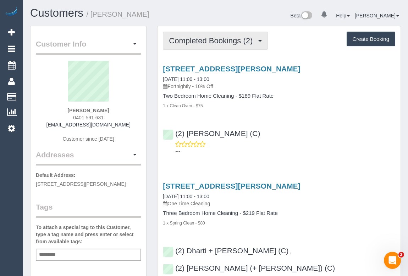
click at [201, 44] on span "Completed Bookings (2)" at bounding box center [212, 40] width 87 height 9
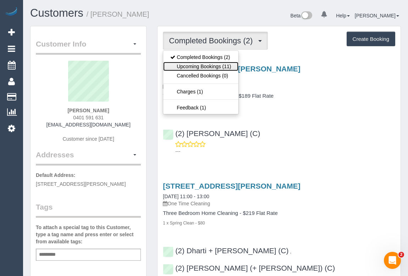
click at [208, 66] on link "Upcoming Bookings (11)" at bounding box center [200, 66] width 75 height 9
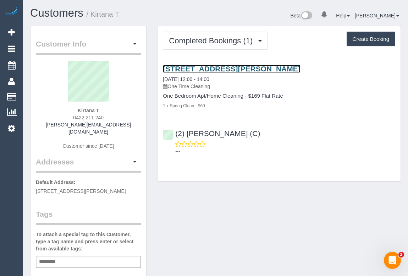
click at [199, 67] on link "[STREET_ADDRESS][PERSON_NAME]" at bounding box center [231, 69] width 137 height 8
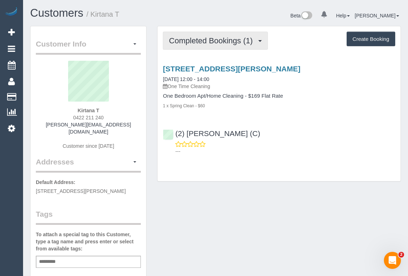
click at [205, 44] on button "Completed Bookings (1)" at bounding box center [215, 41] width 105 height 18
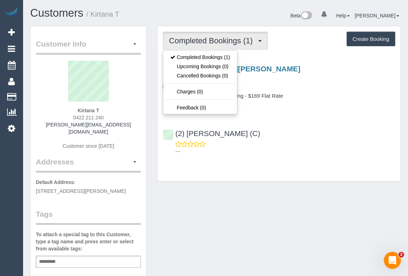
drag, startPoint x: 266, startPoint y: 193, endPoint x: 265, endPoint y: 205, distance: 12.4
click at [267, 193] on div "Customer Info Edit Contact Info Send Message Email Preferences Special Sales Ta…" at bounding box center [215, 267] width 381 height 482
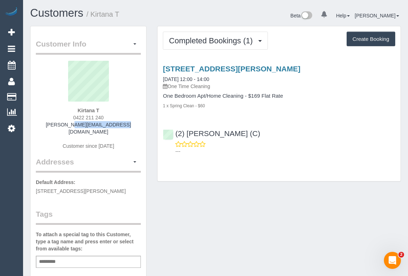
drag, startPoint x: 59, startPoint y: 122, endPoint x: 124, endPoint y: 127, distance: 65.4
click at [124, 127] on div "Kirtana T 0422 211 240 [PERSON_NAME][EMAIL_ADDRESS][DOMAIN_NAME] Customer since…" at bounding box center [88, 109] width 105 height 96
copy link "[PERSON_NAME][EMAIL_ADDRESS][DOMAIN_NAME]"
drag, startPoint x: 75, startPoint y: 110, endPoint x: 117, endPoint y: 113, distance: 42.0
click at [117, 113] on div "Kirtana T 0422 211 240 [PERSON_NAME][EMAIL_ADDRESS][DOMAIN_NAME] Customer since…" at bounding box center [88, 109] width 105 height 96
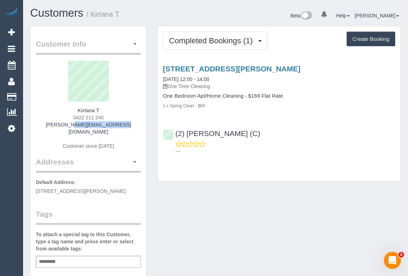
copy strong "Kirtana T"
click at [210, 190] on div "Customer Info Edit Contact Info Send Message Email Preferences Special Sales Ta…" at bounding box center [215, 267] width 381 height 482
drag, startPoint x: 70, startPoint y: 110, endPoint x: 110, endPoint y: 108, distance: 40.1
click at [110, 108] on div "Kirtana T 0422 211 240 [PERSON_NAME][EMAIL_ADDRESS][DOMAIN_NAME] Customer since…" at bounding box center [88, 109] width 105 height 96
copy strong "Kirtana T"
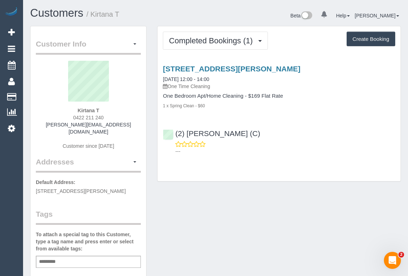
drag, startPoint x: 66, startPoint y: 116, endPoint x: 133, endPoint y: 116, distance: 66.7
click at [133, 116] on div "Kirtana T 0422 211 240 [PERSON_NAME][EMAIL_ADDRESS][DOMAIN_NAME] Customer since…" at bounding box center [88, 109] width 105 height 96
copy span "0422 211 240"
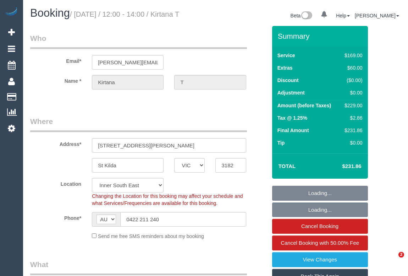
select select "VIC"
select select "number:28"
select select "number:14"
select select "number:19"
select select "number:25"
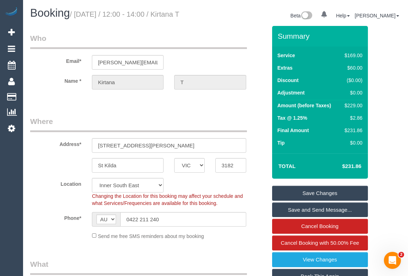
click at [174, 126] on legend "Where" at bounding box center [138, 124] width 217 height 16
click at [215, 49] on legend "Who" at bounding box center [138, 41] width 217 height 16
click at [199, 145] on div "Address* 12/59 Alma Road" at bounding box center [148, 134] width 247 height 37
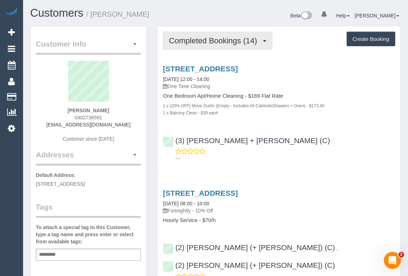
click at [207, 43] on span "Completed Bookings (14)" at bounding box center [214, 40] width 91 height 9
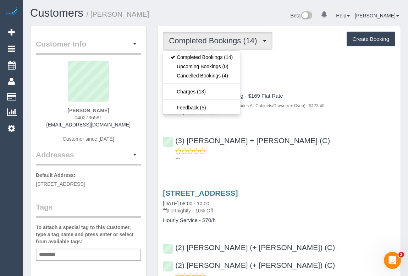
click at [323, 152] on div "---" at bounding box center [279, 155] width 232 height 14
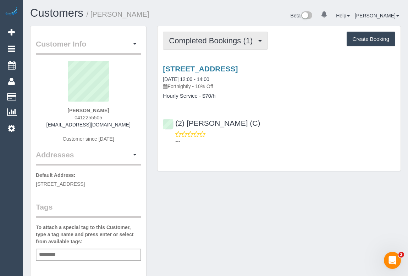
click at [212, 42] on span "Completed Bookings (1)" at bounding box center [212, 40] width 87 height 9
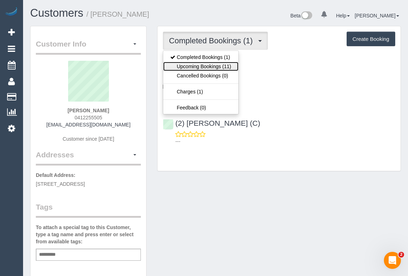
click at [212, 64] on link "Upcoming Bookings (11)" at bounding box center [200, 66] width 75 height 9
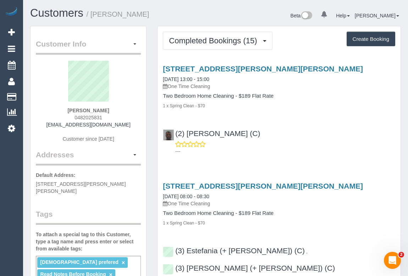
drag, startPoint x: 309, startPoint y: 121, endPoint x: 296, endPoint y: 117, distance: 13.3
click at [309, 121] on div "[STREET_ADDRESS][PERSON_NAME][PERSON_NAME] [DATE] 13:00 - 15:00 One Time Cleani…" at bounding box center [278, 108] width 243 height 99
drag, startPoint x: 71, startPoint y: 117, endPoint x: 116, endPoint y: 115, distance: 45.1
click at [116, 115] on div "[PERSON_NAME] 0482025831 [EMAIL_ADDRESS][DOMAIN_NAME] Customer since [DATE]" at bounding box center [88, 105] width 105 height 89
copy span "0482025831"
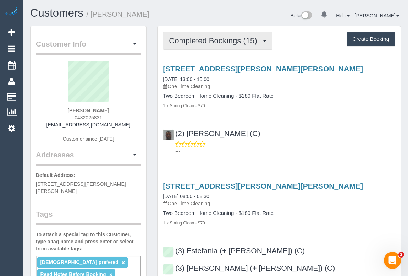
click at [201, 44] on span "Completed Bookings (15)" at bounding box center [214, 40] width 91 height 9
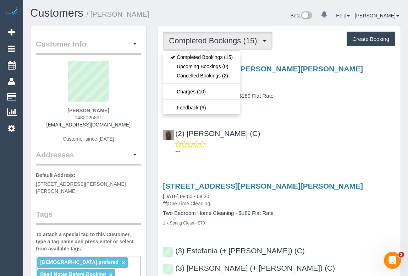
click at [329, 141] on div "---" at bounding box center [279, 147] width 232 height 14
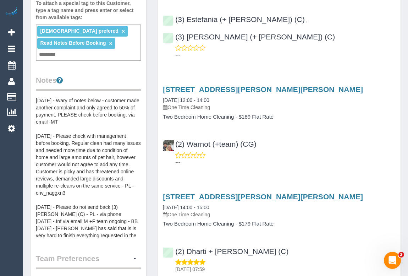
scroll to position [64, 0]
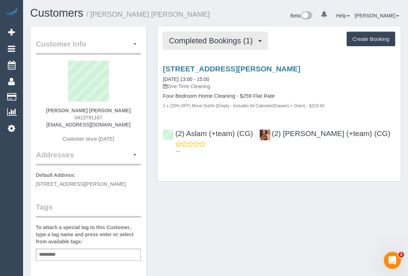
click at [186, 41] on span "Completed Bookings (1)" at bounding box center [212, 40] width 87 height 9
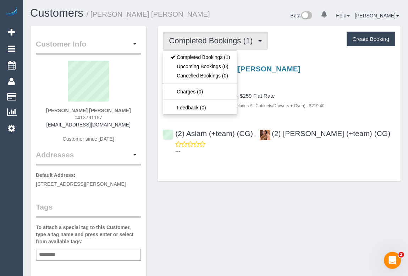
click at [261, 85] on p "One Time Cleaning" at bounding box center [279, 86] width 232 height 7
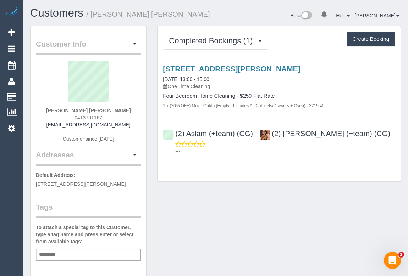
drag, startPoint x: 73, startPoint y: 117, endPoint x: 111, endPoint y: 117, distance: 38.3
click at [111, 117] on div "Jacob Hitchcock Yoo 0413791167 cobhiyoo@gmail.com Customer since 2025" at bounding box center [88, 105] width 105 height 89
copy span "0413791167"
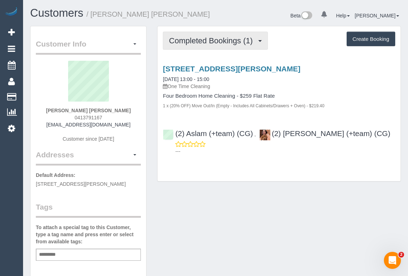
click at [224, 39] on span "Completed Bookings (1)" at bounding box center [212, 40] width 87 height 9
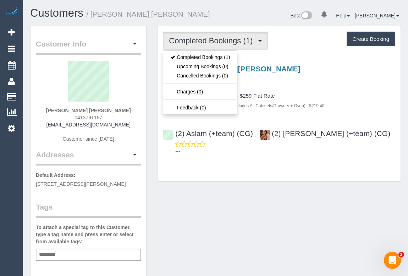
drag, startPoint x: 268, startPoint y: 211, endPoint x: 253, endPoint y: 210, distance: 14.9
click at [269, 210] on div "Customer Info Edit Contact Info Send Message Email Preferences Special Sales Ta…" at bounding box center [215, 263] width 381 height 475
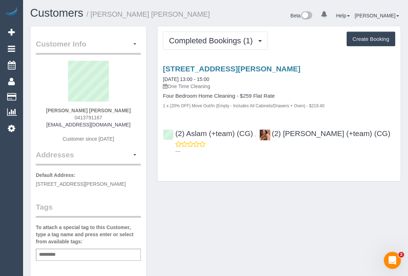
click at [378, 102] on div "1 x (20% OFF) Move Out/In (Empty - Includes All Cabinets/Drawers + Oven) - $219…" at bounding box center [279, 105] width 232 height 7
drag, startPoint x: 61, startPoint y: 125, endPoint x: 129, endPoint y: 130, distance: 67.9
click at [129, 130] on div "Jacob Hitchcock Yoo 0413791167 cobhiyoo@gmail.com Customer since 2025" at bounding box center [88, 105] width 105 height 89
copy div "cobhiyoo@gmail.com"
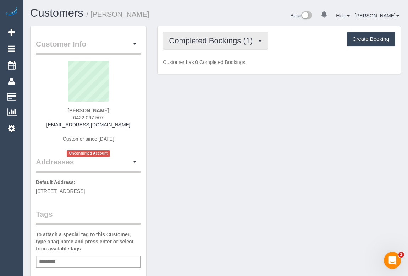
click at [207, 40] on span "Completed Bookings (1)" at bounding box center [212, 40] width 87 height 9
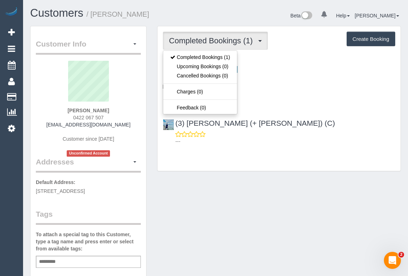
click at [308, 112] on div "[STREET_ADDRESS] [DATE] 13:00 - 15:00 One Time Cleaning Hourly Service - $70/h …" at bounding box center [278, 103] width 243 height 89
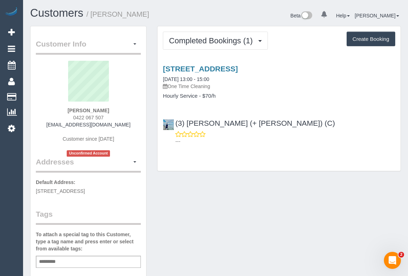
click at [311, 206] on div "Customer Info Edit Contact Info Send Message Email Preferences Special Sales Ta…" at bounding box center [215, 267] width 381 height 482
drag, startPoint x: 52, startPoint y: 123, endPoint x: 128, endPoint y: 125, distance: 75.2
click at [128, 125] on div "[PERSON_NAME] 0422 067 507 [EMAIL_ADDRESS][DOMAIN_NAME] Customer since [DATE] U…" at bounding box center [88, 109] width 105 height 96
copy link "[EMAIL_ADDRESS][DOMAIN_NAME]"
click at [257, 221] on div "Customer Info Edit Contact Info Send Message Email Preferences Special Sales Ta…" at bounding box center [215, 267] width 381 height 482
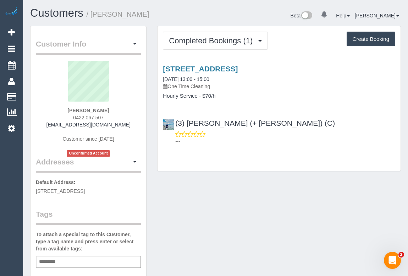
drag, startPoint x: 59, startPoint y: 126, endPoint x: 147, endPoint y: 126, distance: 88.3
click at [147, 126] on div "Customer Info Edit Contact Info Send Message Email Preferences Special Sales Ta…" at bounding box center [88, 267] width 127 height 482
copy div "khadijajama02@gmail.com Customer since 2025 Unconfirmed Account Addresses"
click at [131, 129] on div "Khadi Jama 0422 067 507 khadijajama02@gmail.com Customer since 2025 Unconfirmed…" at bounding box center [88, 109] width 105 height 96
drag, startPoint x: 128, startPoint y: 127, endPoint x: 53, endPoint y: 126, distance: 74.5
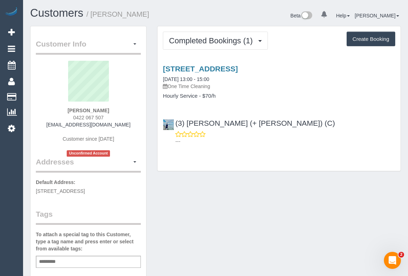
click at [53, 126] on div "Khadi Jama 0422 067 507 khadijajama02@gmail.com Customer since 2025 Unconfirmed…" at bounding box center [88, 109] width 105 height 96
copy link "khadijajama02@gmail.com"
drag, startPoint x: 66, startPoint y: 112, endPoint x: 108, endPoint y: 112, distance: 41.8
click at [108, 112] on div "Khadi Jama 0422 067 507 khadijajama02@gmail.com Customer since 2025 Unconfirmed…" at bounding box center [88, 109] width 105 height 96
copy strong "Khadi Jama"
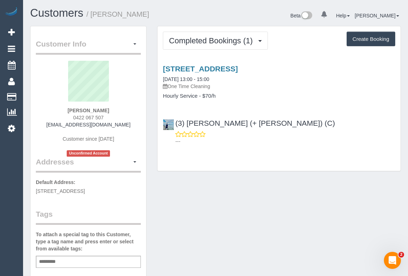
drag, startPoint x: 70, startPoint y: 117, endPoint x: 112, endPoint y: 116, distance: 42.6
click at [112, 116] on div "Khadi Jama 0422 067 507 khadijajama02@gmail.com Customer since 2025 Unconfirmed…" at bounding box center [88, 109] width 105 height 96
copy span "0422 067 507"
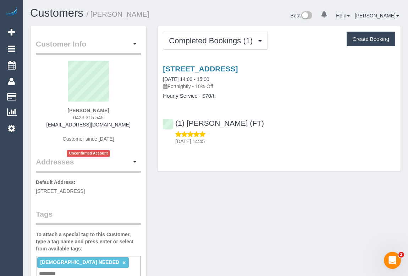
click at [220, 30] on div "Completed Bookings (1) Completed Bookings (1) Upcoming Bookings (11) Cancelled …" at bounding box center [278, 98] width 243 height 145
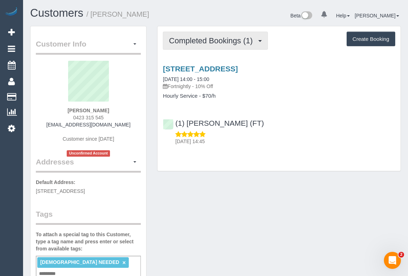
click at [219, 37] on span "Completed Bookings (1)" at bounding box center [212, 40] width 87 height 9
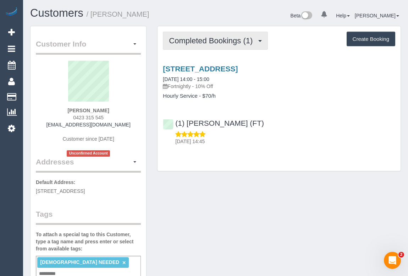
click at [216, 42] on span "Completed Bookings (1)" at bounding box center [212, 40] width 87 height 9
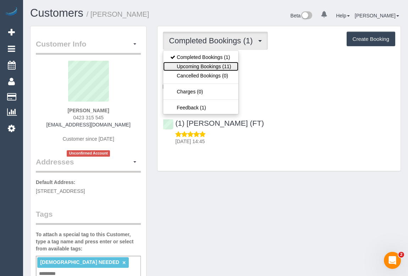
click at [214, 64] on link "Upcoming Bookings (11)" at bounding box center [200, 66] width 75 height 9
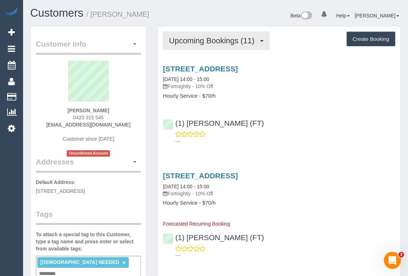
click at [213, 37] on span "Upcoming Bookings (11)" at bounding box center [213, 40] width 89 height 9
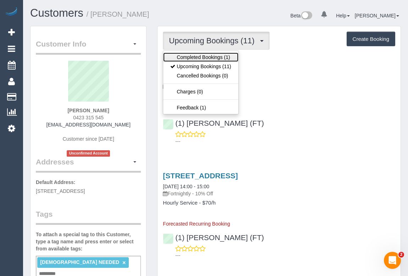
click at [205, 56] on link "Completed Bookings (1)" at bounding box center [200, 56] width 75 height 9
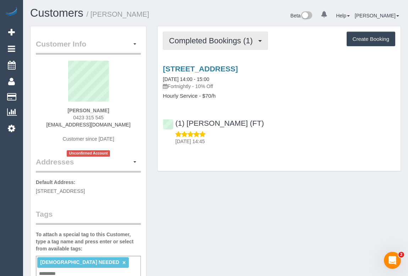
click at [206, 45] on button "Completed Bookings (1)" at bounding box center [215, 41] width 105 height 18
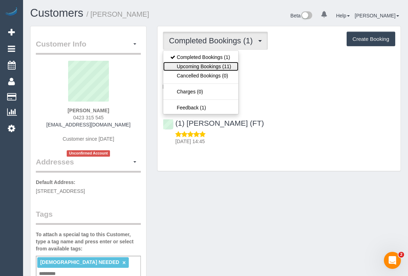
click at [202, 67] on link "Upcoming Bookings (11)" at bounding box center [200, 66] width 75 height 9
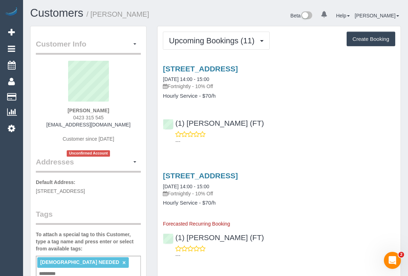
click at [305, 109] on div "5/61 The Grove, Coburg, VIC 3058 29/08/2025 14:00 - 15:00 Fortnightly - 10% Off…" at bounding box center [278, 103] width 243 height 89
click at [345, 145] on div "5/61 The Grove, Coburg, VIC 3058 29/08/2025 14:00 - 15:00 Fortnightly - 10% Off…" at bounding box center [278, 103] width 243 height 89
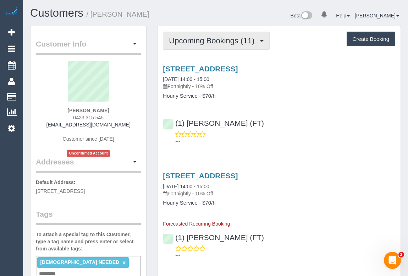
click at [224, 37] on span "Upcoming Bookings (11)" at bounding box center [213, 40] width 89 height 9
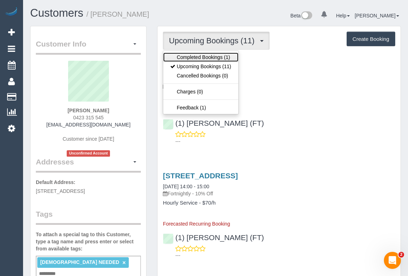
click at [215, 54] on link "Completed Bookings (1)" at bounding box center [200, 56] width 75 height 9
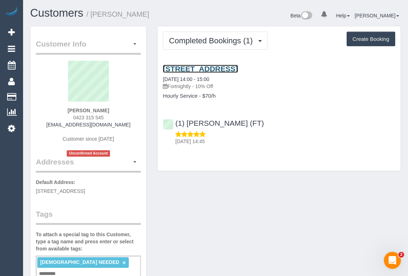
click at [216, 68] on link "5/61 The Grove, Coburg, VIC 3058" at bounding box center [200, 69] width 75 height 8
